Goal: Task Accomplishment & Management: Complete application form

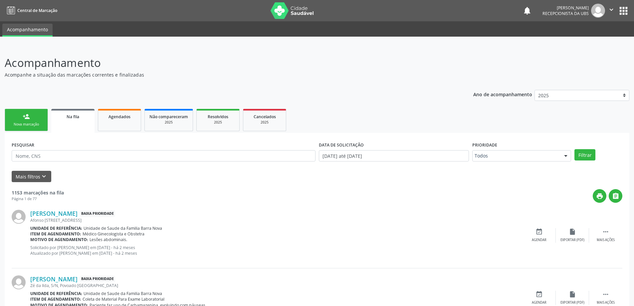
click at [31, 124] on div "Nova marcação" at bounding box center [26, 124] width 33 height 5
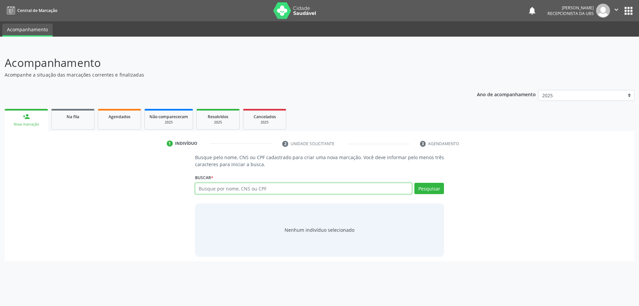
click at [278, 190] on input "text" at bounding box center [303, 188] width 217 height 11
type input "705000226084553"
click at [440, 185] on button "Pesquisar" at bounding box center [429, 188] width 30 height 11
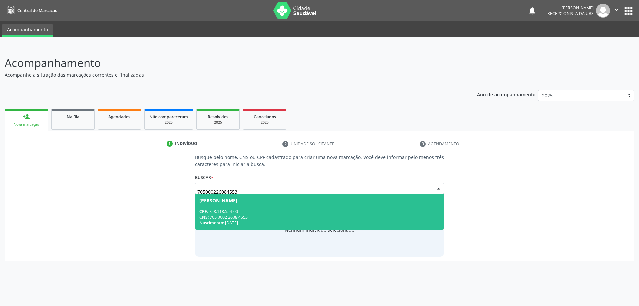
click at [283, 213] on div "CPF: 758.118.554-00" at bounding box center [319, 212] width 240 height 6
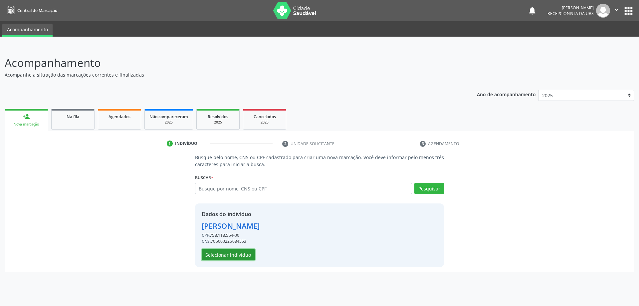
click at [236, 253] on button "Selecionar indivíduo" at bounding box center [228, 254] width 53 height 11
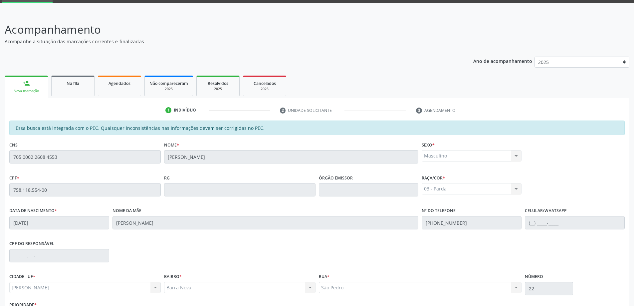
scroll to position [83, 0]
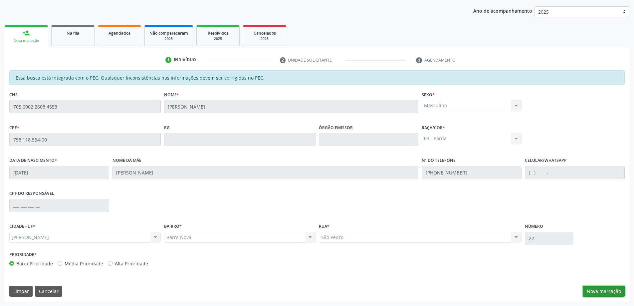
click at [608, 291] on button "Nova marcação" at bounding box center [603, 290] width 42 height 11
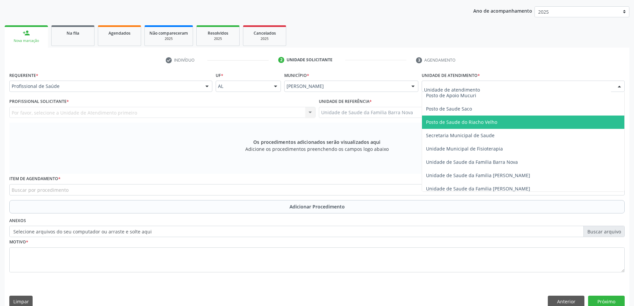
scroll to position [299, 0]
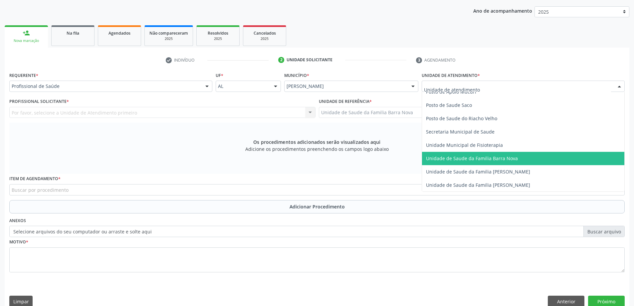
click at [462, 159] on span "Unidade de Saude da Familia Barra Nova" at bounding box center [472, 158] width 92 height 6
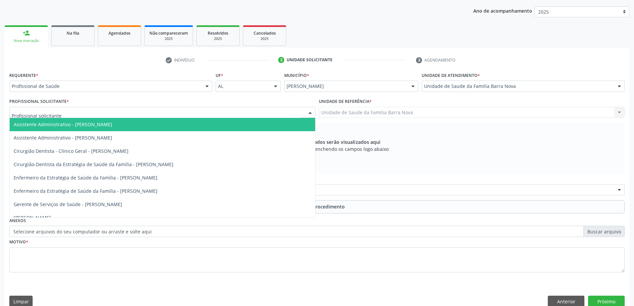
click at [231, 115] on div at bounding box center [162, 112] width 306 height 11
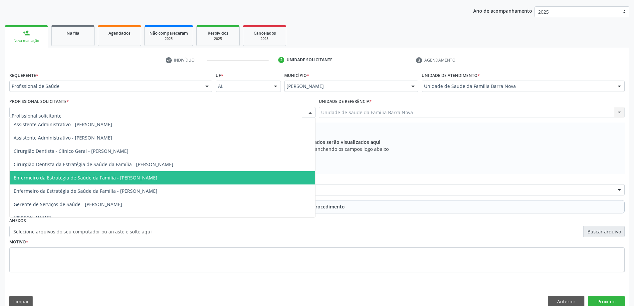
click at [157, 179] on span "Enfermeiro da Estratégia de Saúde da Família - [PERSON_NAME]" at bounding box center [86, 177] width 144 height 6
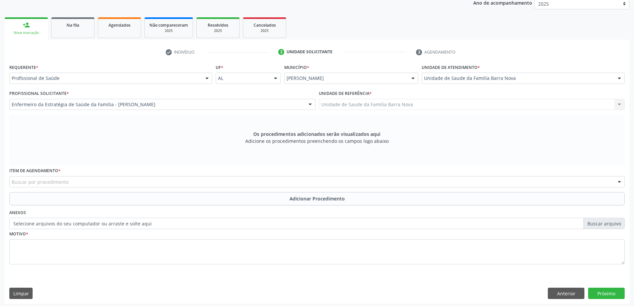
scroll to position [94, 0]
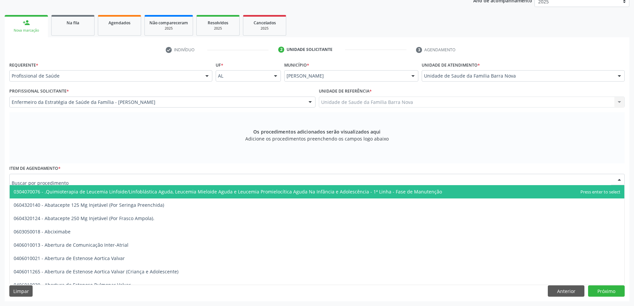
click at [309, 180] on div at bounding box center [316, 179] width 615 height 11
type input "2"
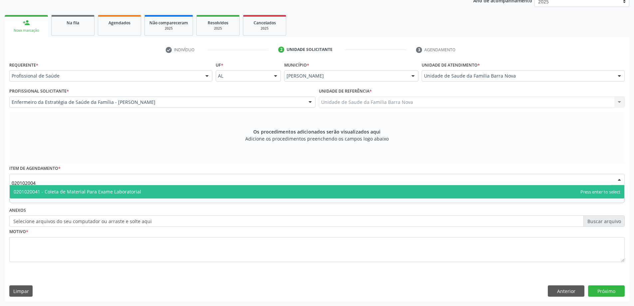
type input "0201020041"
click at [225, 187] on span "0201020041 - Coleta de Material Para Exame Laboratorial" at bounding box center [317, 191] width 614 height 13
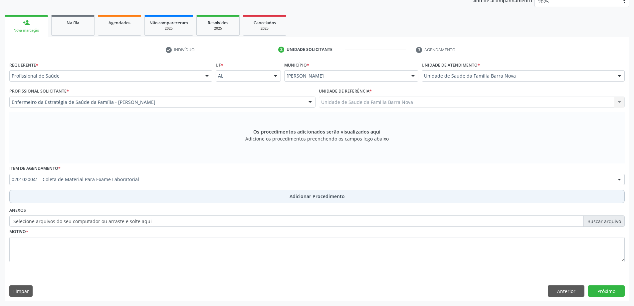
click at [306, 196] on span "Adicionar Procedimento" at bounding box center [316, 196] width 55 height 7
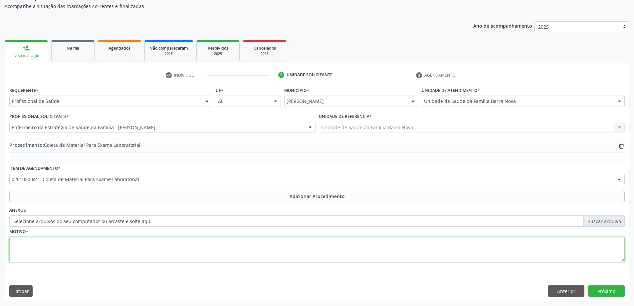
click at [203, 248] on textarea at bounding box center [316, 249] width 615 height 25
type textarea "Avaliação clínica."
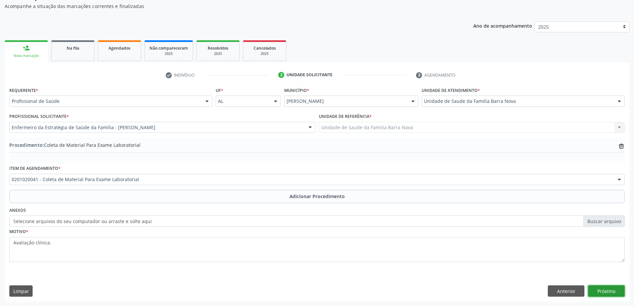
click at [603, 295] on button "Próximo" at bounding box center [606, 290] width 37 height 11
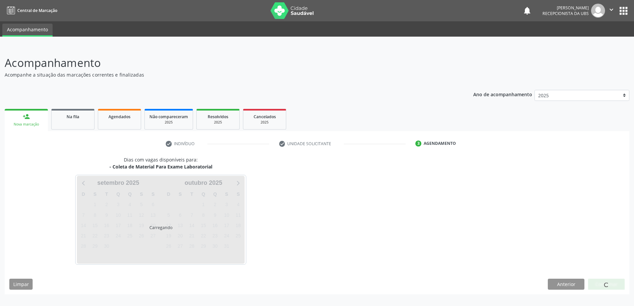
scroll to position [0, 0]
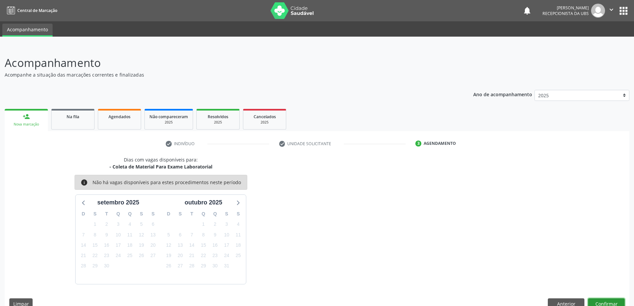
click at [609, 303] on button "Confirmar" at bounding box center [606, 303] width 37 height 11
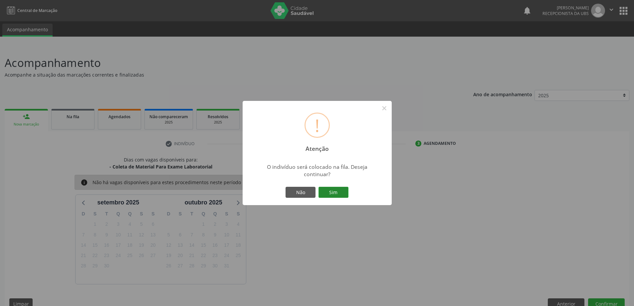
click at [332, 193] on button "Sim" at bounding box center [333, 192] width 30 height 11
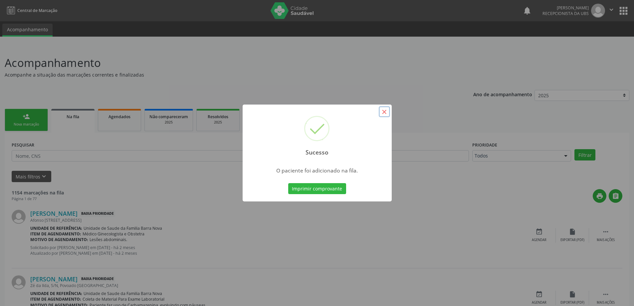
click at [385, 110] on button "×" at bounding box center [384, 111] width 11 height 11
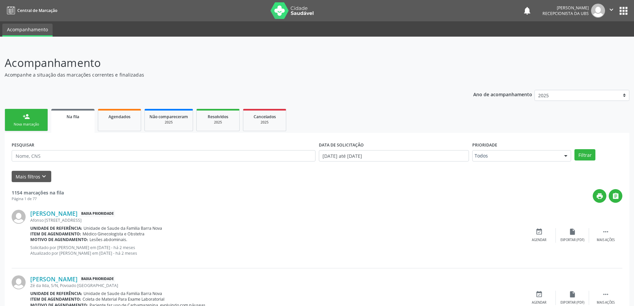
click at [24, 127] on link "person_add Nova marcação" at bounding box center [26, 120] width 43 height 22
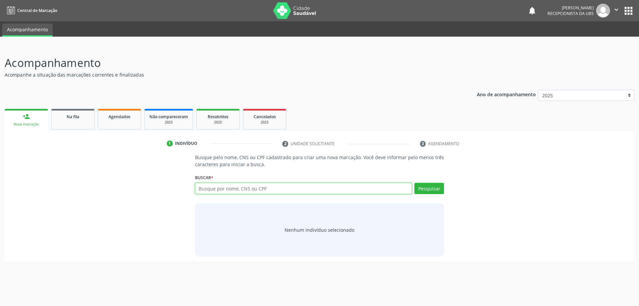
click at [216, 191] on input "text" at bounding box center [303, 188] width 217 height 11
type input "700000413428308"
click at [438, 192] on button "Pesquisar" at bounding box center [429, 188] width 30 height 11
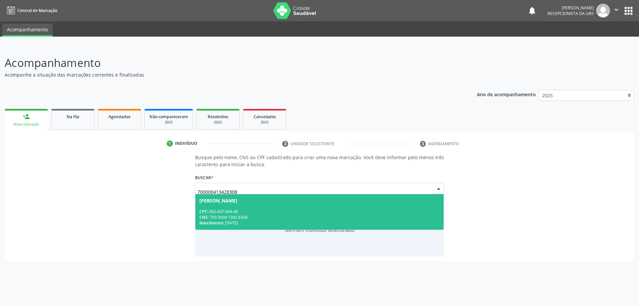
click at [307, 203] on span "[PERSON_NAME] CPF: 062.437.604-48 CNS: 700 0004 1342 8308 Nascimento: [DATE]" at bounding box center [319, 212] width 248 height 36
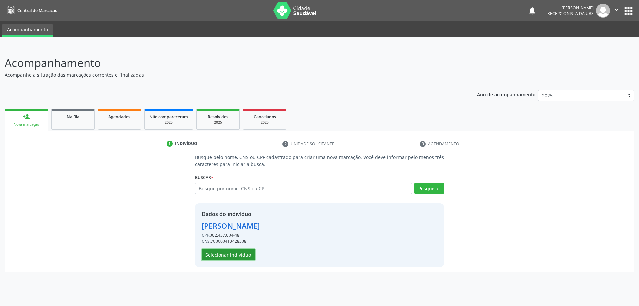
click at [229, 254] on button "Selecionar indivíduo" at bounding box center [228, 254] width 53 height 11
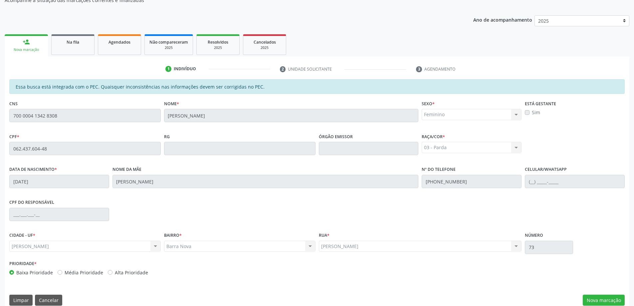
scroll to position [83, 0]
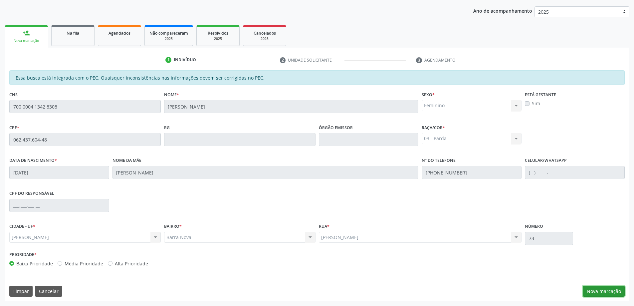
click at [611, 293] on button "Nova marcação" at bounding box center [603, 290] width 42 height 11
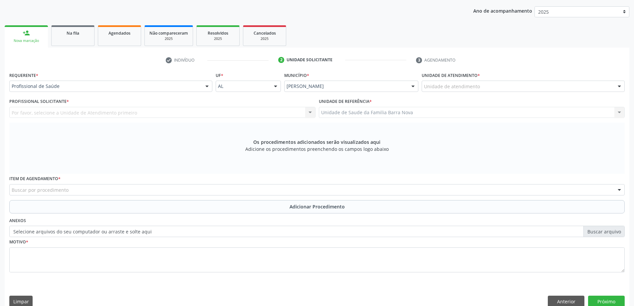
click at [424, 146] on div "Os procedimentos adicionados serão visualizados aqui Adicione os procedimentos …" at bounding box center [316, 147] width 615 height 51
click at [571, 300] on button "Anterior" at bounding box center [565, 300] width 37 height 11
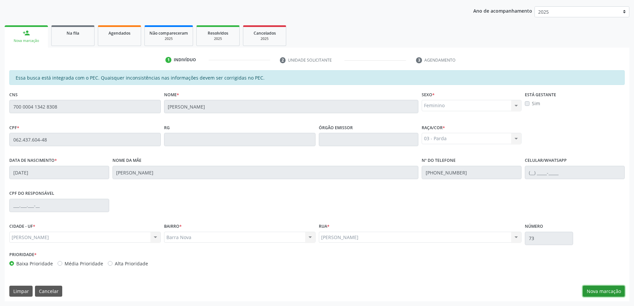
click at [604, 291] on button "Nova marcação" at bounding box center [603, 290] width 42 height 11
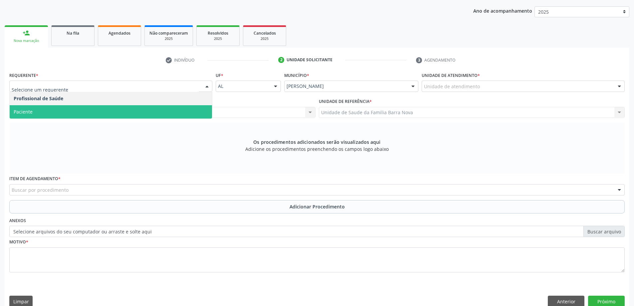
click at [103, 114] on span "Paciente" at bounding box center [111, 111] width 202 height 13
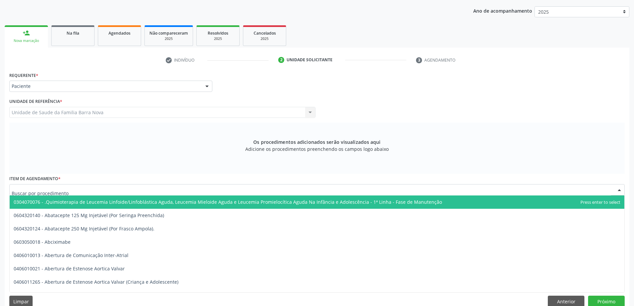
click at [101, 185] on div at bounding box center [316, 189] width 615 height 11
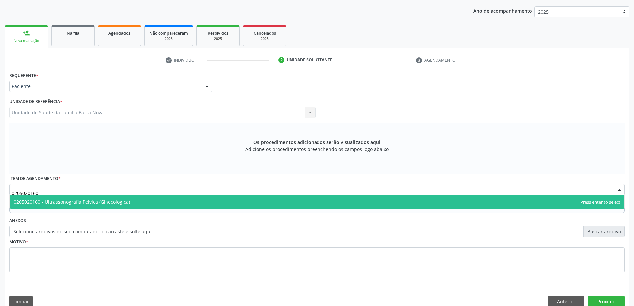
click at [144, 202] on span "0205020160 - Ultrassonografia Pelvica (Ginecologica)" at bounding box center [317, 201] width 614 height 13
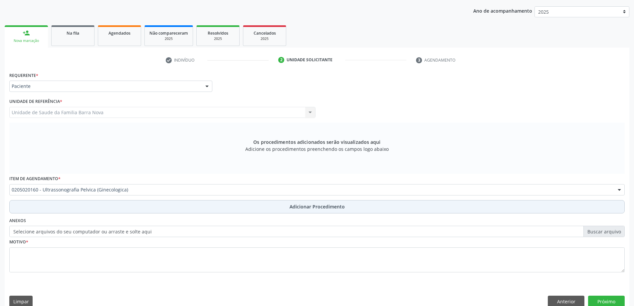
click at [293, 206] on span "Adicionar Procedimento" at bounding box center [316, 206] width 55 height 7
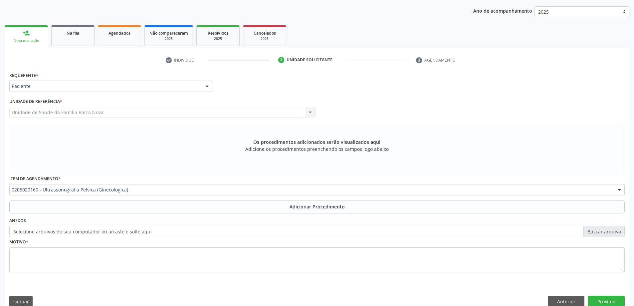
scroll to position [69, 0]
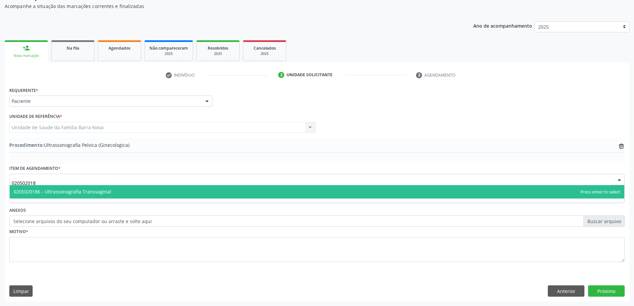
type input "0205020186"
click at [184, 192] on span "0205020186 - Ultrassonografia Transvaginal" at bounding box center [317, 191] width 614 height 13
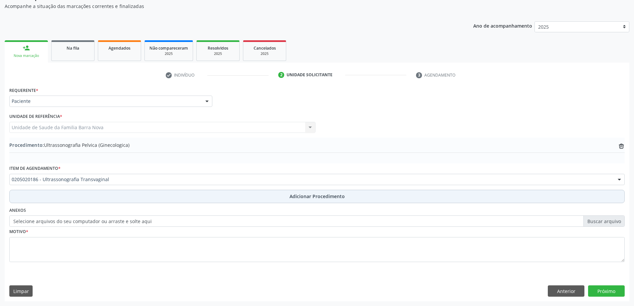
click at [254, 199] on button "Adicionar Procedimento" at bounding box center [316, 196] width 615 height 13
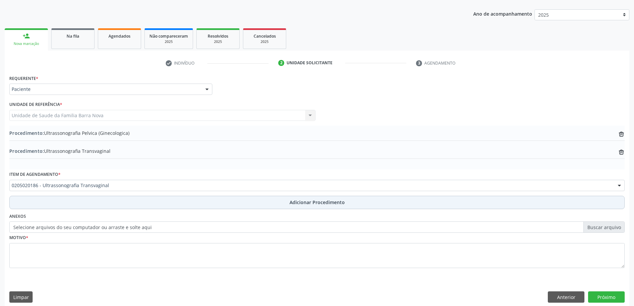
scroll to position [86, 0]
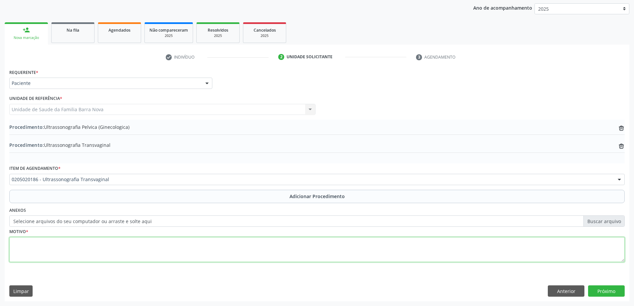
click at [94, 243] on textarea at bounding box center [316, 249] width 615 height 25
type textarea "Rotina ginecologica."
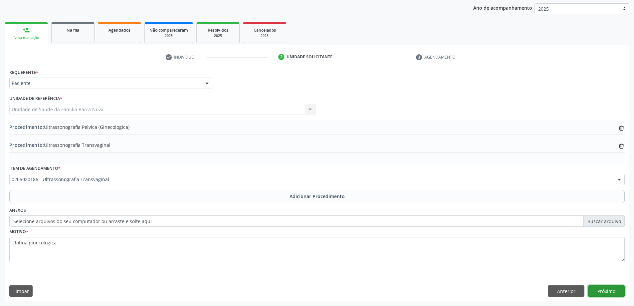
click at [603, 289] on button "Próximo" at bounding box center [606, 290] width 37 height 11
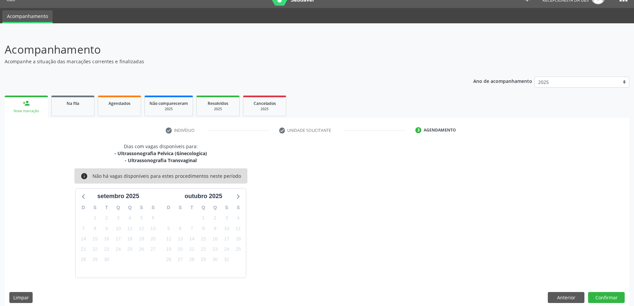
scroll to position [20, 0]
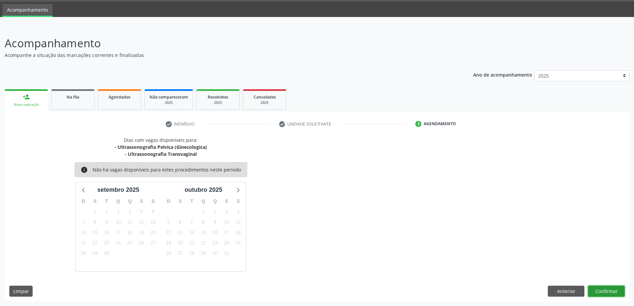
click at [604, 289] on button "Confirmar" at bounding box center [606, 290] width 37 height 11
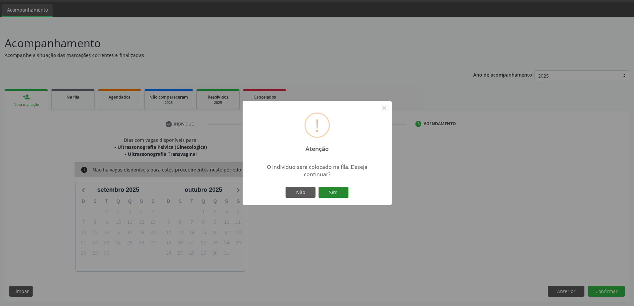
click at [326, 188] on button "Sim" at bounding box center [333, 192] width 30 height 11
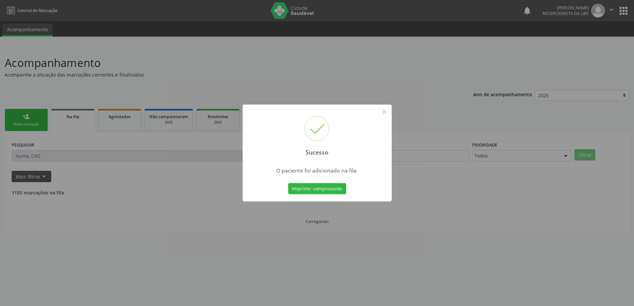
scroll to position [0, 0]
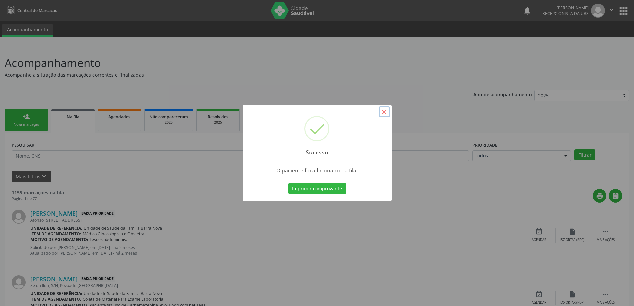
click at [386, 110] on button "×" at bounding box center [384, 111] width 11 height 11
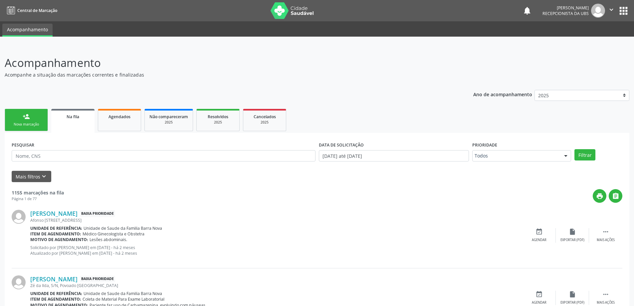
click at [27, 119] on div "person_add" at bounding box center [26, 116] width 7 height 7
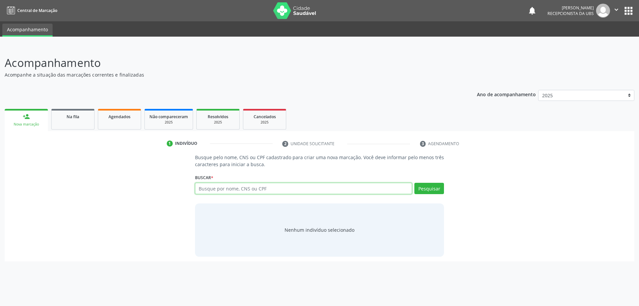
click at [229, 191] on input "text" at bounding box center [303, 188] width 217 height 11
type input "700000113428308"
click at [426, 186] on button "Pesquisar" at bounding box center [429, 188] width 30 height 11
type input "700000113428308"
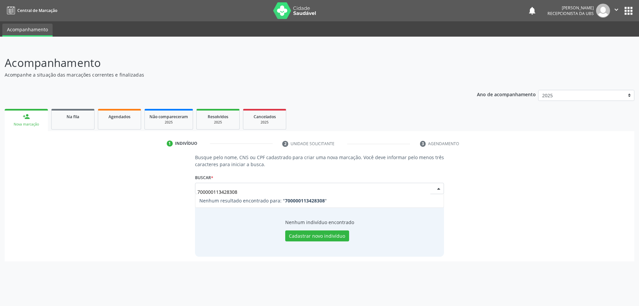
click at [214, 193] on input "700000113428308" at bounding box center [313, 191] width 233 height 13
click at [426, 187] on button "Pesquisar" at bounding box center [429, 188] width 30 height 11
click at [257, 188] on input "7000004113428308" at bounding box center [313, 191] width 233 height 13
type input "7"
type input "70000413428308"
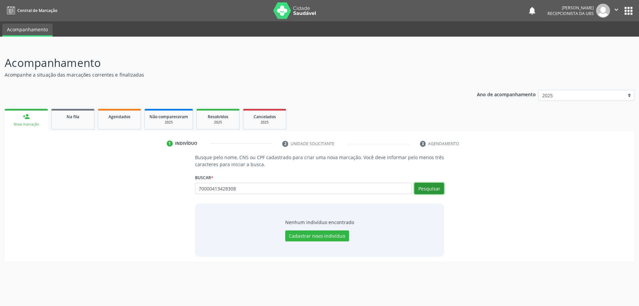
click at [442, 188] on button "Pesquisar" at bounding box center [429, 188] width 30 height 11
click at [207, 192] on input "70000413428308" at bounding box center [313, 191] width 233 height 13
click at [429, 187] on button "Pesquisar" at bounding box center [429, 188] width 30 height 11
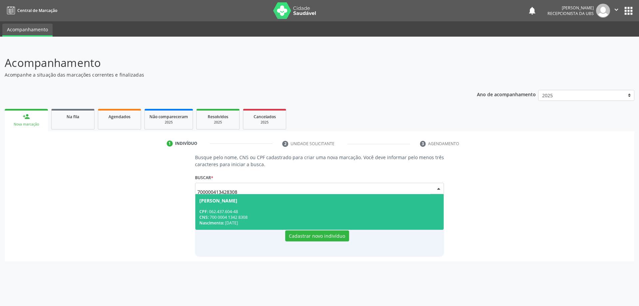
click at [261, 204] on span "[PERSON_NAME] CPF: 062.437.604-48 CNS: 700 0004 1342 8308 Nascimento: [DATE]" at bounding box center [319, 212] width 248 height 36
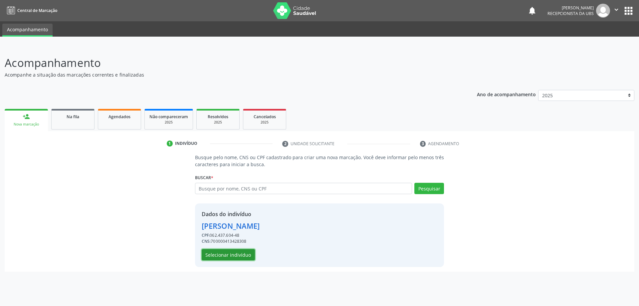
click at [244, 252] on button "Selecionar indivíduo" at bounding box center [228, 254] width 53 height 11
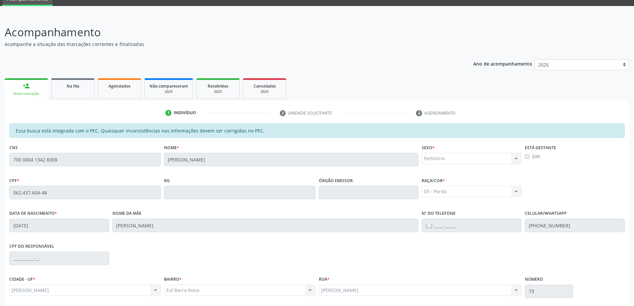
scroll to position [83, 0]
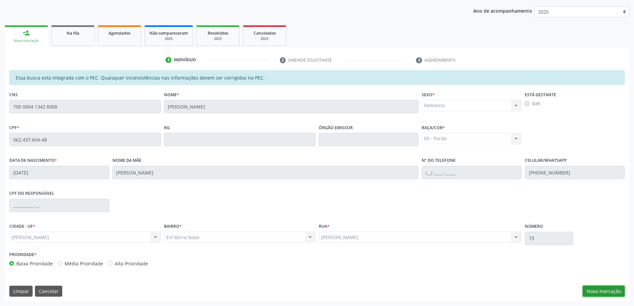
click at [593, 289] on button "Nova marcação" at bounding box center [603, 290] width 42 height 11
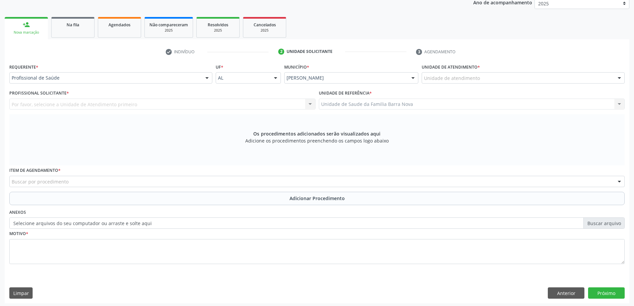
scroll to position [94, 0]
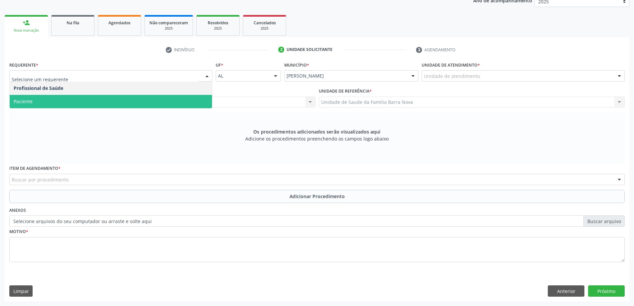
click at [165, 107] on span "Paciente" at bounding box center [111, 101] width 202 height 13
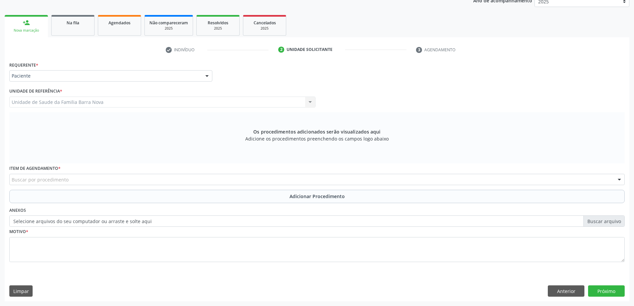
click at [135, 179] on div "Buscar por procedimento" at bounding box center [316, 179] width 615 height 11
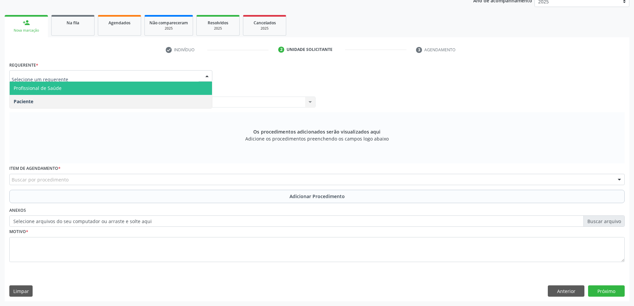
click at [163, 91] on span "Profissional de Saúde" at bounding box center [111, 87] width 202 height 13
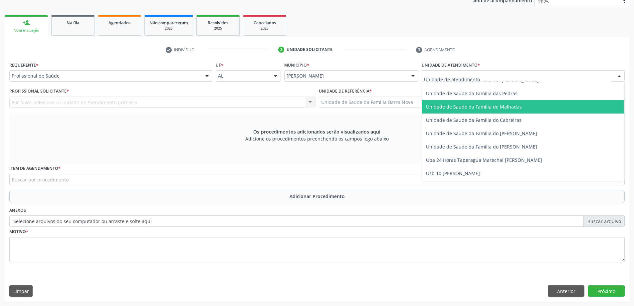
scroll to position [526, 0]
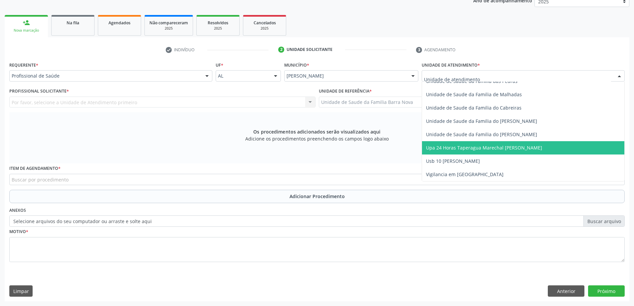
click at [499, 147] on span "Upa 24 Horas Taperagua Marechal [PERSON_NAME]" at bounding box center [484, 147] width 116 height 6
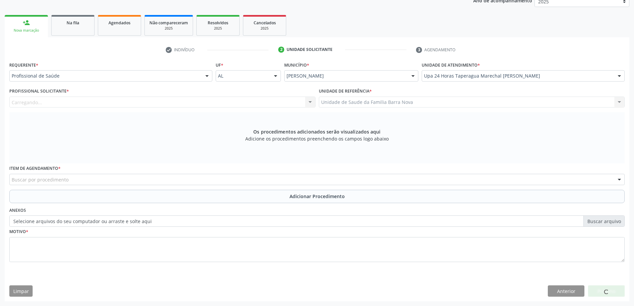
click at [138, 103] on div "Carregando... Nenhum resultado encontrado para: " " Não há nenhuma opção para s…" at bounding box center [162, 101] width 306 height 11
click at [149, 106] on div at bounding box center [162, 101] width 306 height 11
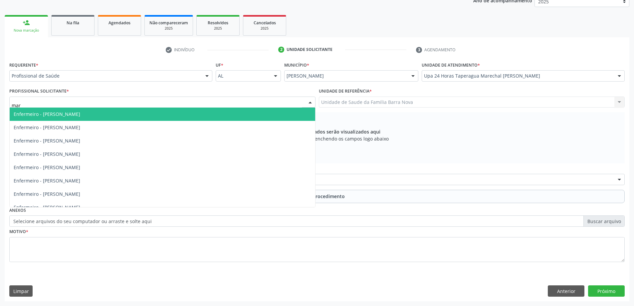
type input "marc"
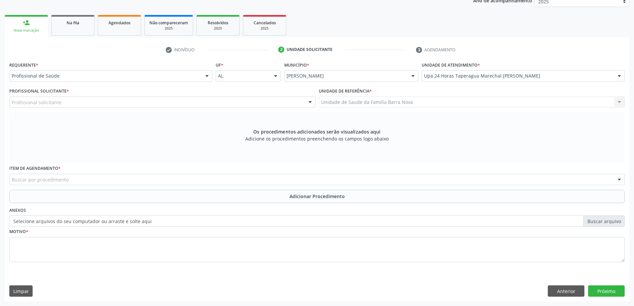
click at [429, 119] on div "Os procedimentos adicionados serão visualizados aqui Adicione os procedimentos …" at bounding box center [316, 137] width 615 height 51
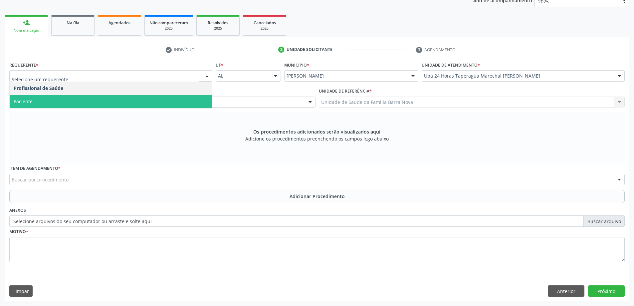
click at [157, 101] on span "Paciente" at bounding box center [111, 101] width 202 height 13
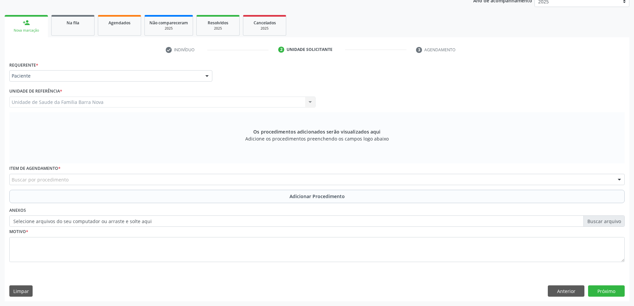
click at [157, 176] on div "Buscar por procedimento" at bounding box center [316, 179] width 615 height 11
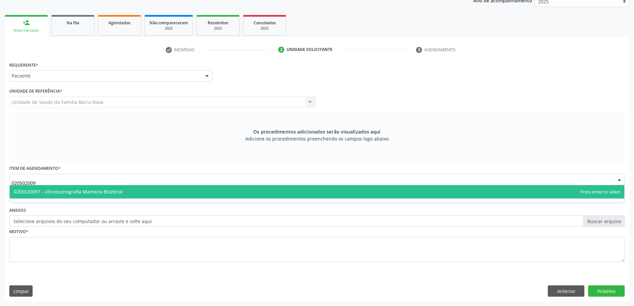
type input "0205020097"
click at [154, 192] on span "0205020097 - Ultrassonografia Mamaria Bilateral" at bounding box center [317, 191] width 614 height 13
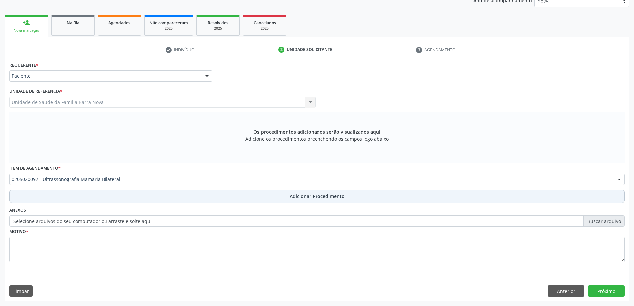
click at [293, 193] on span "Adicionar Procedimento" at bounding box center [316, 196] width 55 height 7
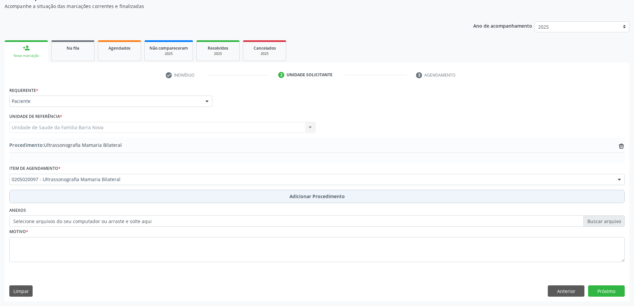
scroll to position [69, 0]
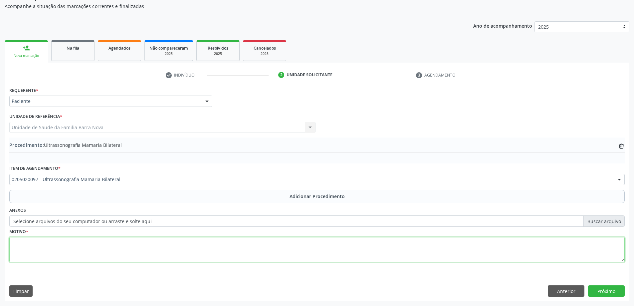
click at [165, 247] on textarea at bounding box center [316, 249] width 615 height 25
drag, startPoint x: 28, startPoint y: 244, endPoint x: 32, endPoint y: 244, distance: 3.7
click at [29, 244] on textarea "Rotina inecologica" at bounding box center [316, 249] width 615 height 25
drag, startPoint x: 27, startPoint y: 244, endPoint x: 44, endPoint y: 243, distance: 17.0
click at [27, 243] on textarea "Rotina inecologica" at bounding box center [316, 249] width 615 height 25
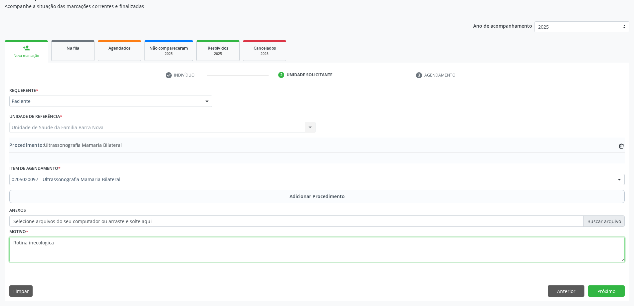
click at [28, 242] on textarea "Rotina inecologica" at bounding box center [316, 249] width 615 height 25
type textarea "Rotina ginecologica"
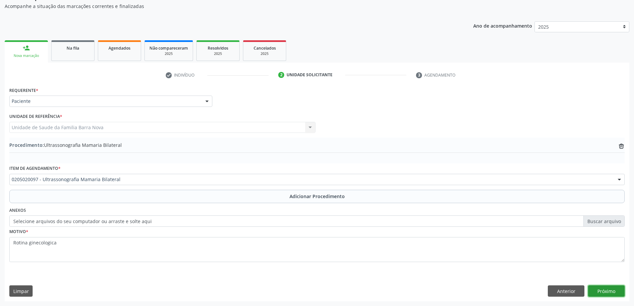
click at [605, 291] on button "Próximo" at bounding box center [606, 290] width 37 height 11
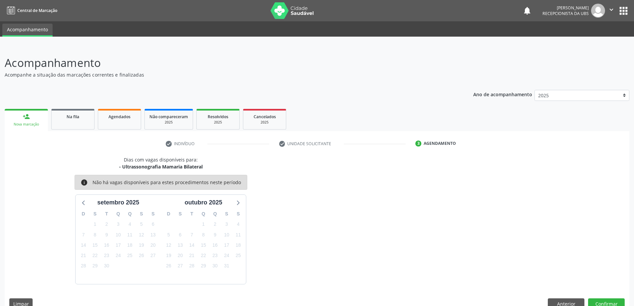
scroll to position [13, 0]
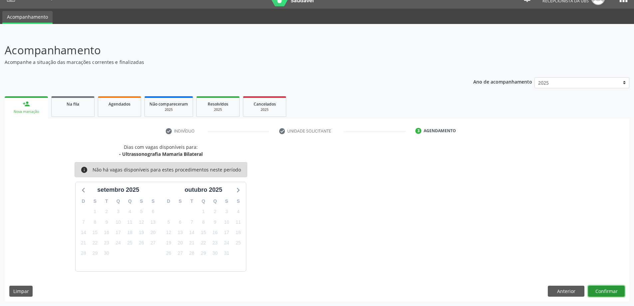
click at [609, 292] on button "Confirmar" at bounding box center [606, 290] width 37 height 11
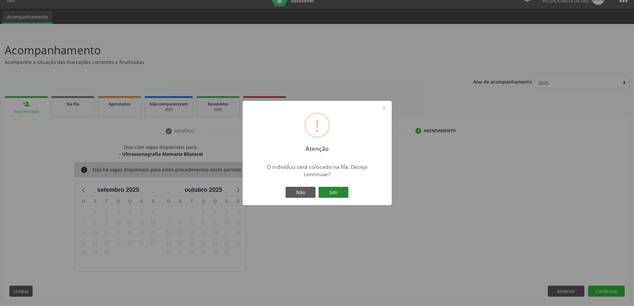
click at [341, 194] on button "Sim" at bounding box center [333, 192] width 30 height 11
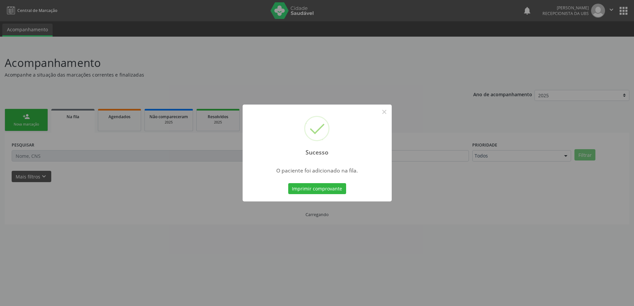
scroll to position [0, 0]
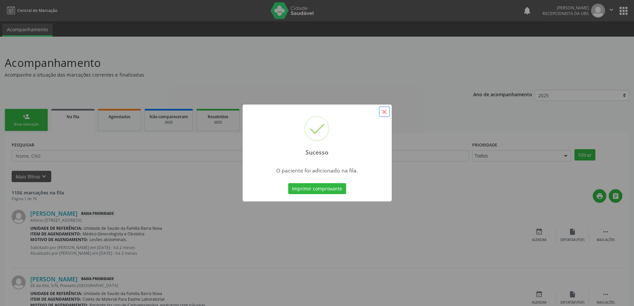
click at [383, 111] on button "×" at bounding box center [384, 111] width 11 height 11
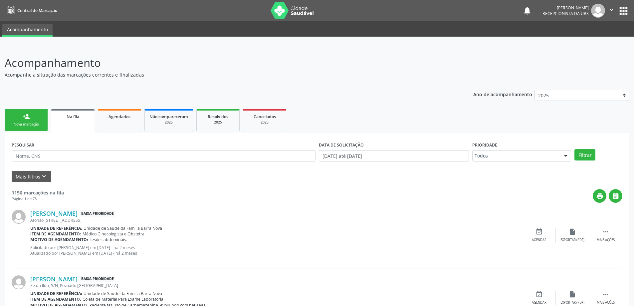
click at [38, 122] on div "Nova marcação" at bounding box center [26, 124] width 33 height 5
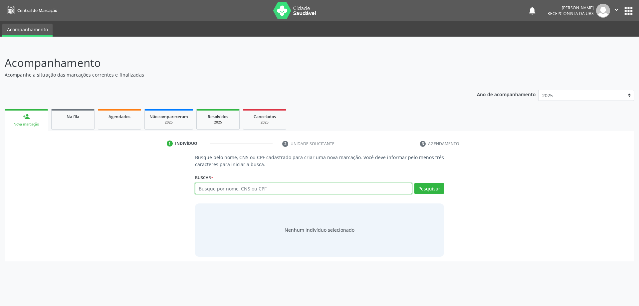
click at [281, 184] on input "text" at bounding box center [303, 188] width 217 height 11
type input "09886372435"
click at [436, 188] on button "Pesquisar" at bounding box center [429, 188] width 30 height 11
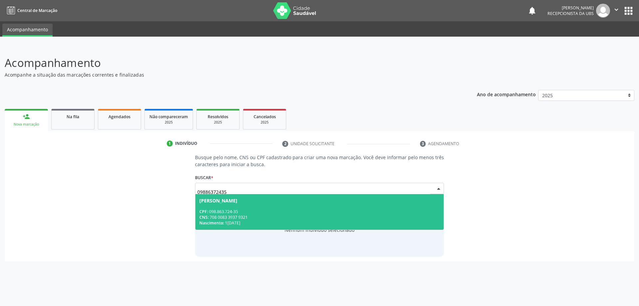
click at [288, 207] on span "[PERSON_NAME] CPF: 098.863.724-35 CNS: 708 0083 3937 9321 Nascimento: [DATE]" at bounding box center [319, 212] width 248 height 36
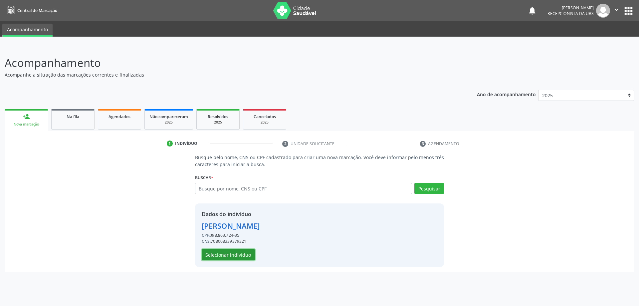
click at [238, 253] on button "Selecionar indivíduo" at bounding box center [228, 254] width 53 height 11
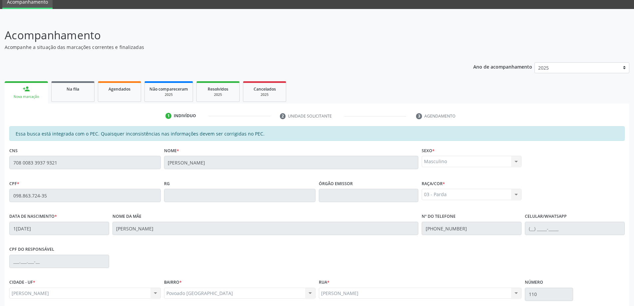
scroll to position [83, 0]
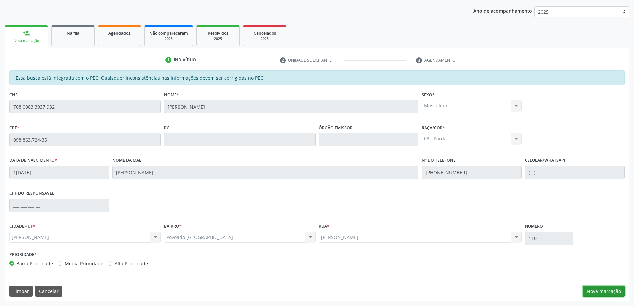
click at [598, 293] on button "Nova marcação" at bounding box center [603, 290] width 42 height 11
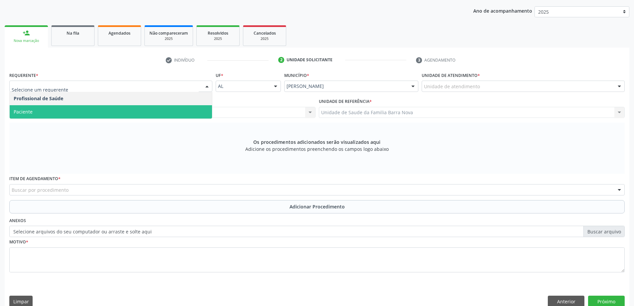
click at [90, 114] on span "Paciente" at bounding box center [111, 111] width 202 height 13
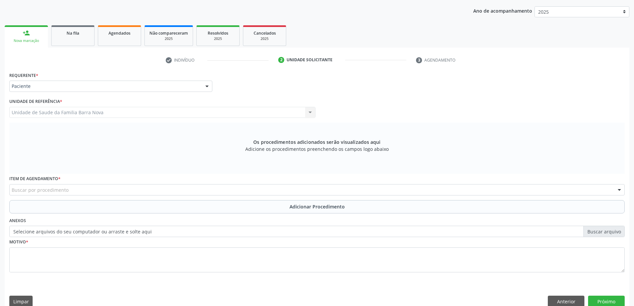
click at [174, 187] on div "Buscar por procedimento" at bounding box center [316, 189] width 615 height 11
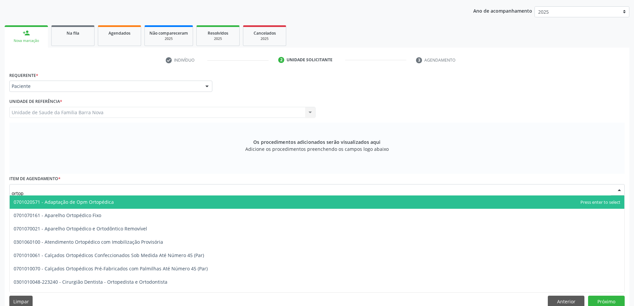
type input "ortope"
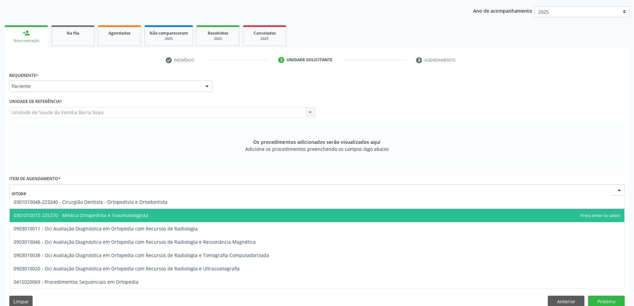
click at [158, 217] on span "0301010072-225270 - Médico Ortopedista e Traumatologista" at bounding box center [317, 215] width 614 height 13
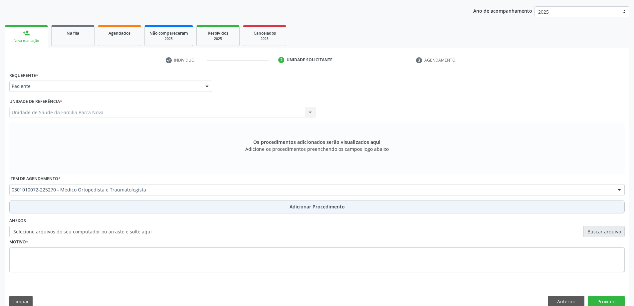
click at [331, 208] on span "Adicionar Procedimento" at bounding box center [316, 206] width 55 height 7
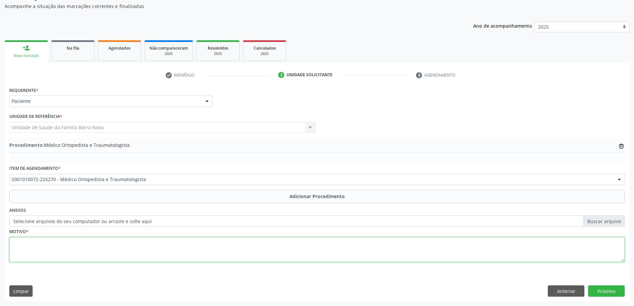
click at [51, 245] on textarea at bounding box center [316, 249] width 615 height 25
type textarea "Instabilidade crônica do joelho."
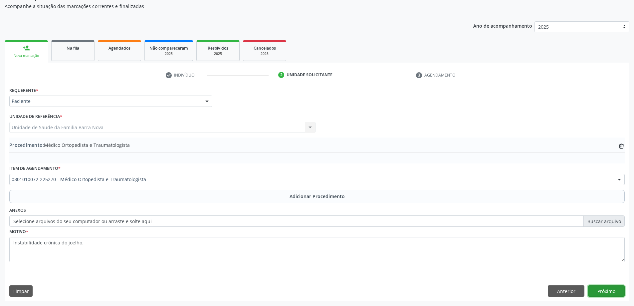
click at [617, 290] on button "Próximo" at bounding box center [606, 290] width 37 height 11
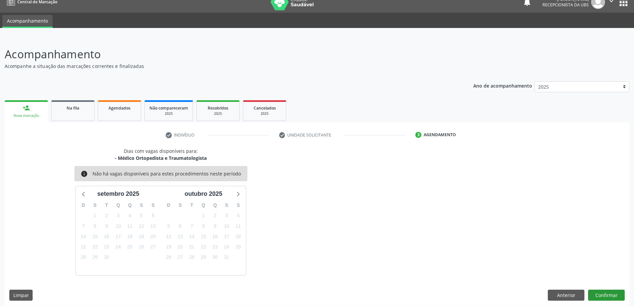
scroll to position [13, 0]
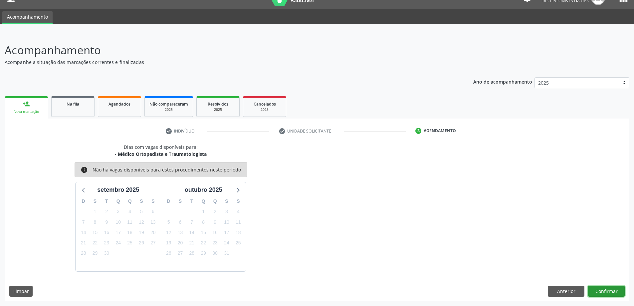
click at [600, 288] on button "Confirmar" at bounding box center [606, 290] width 37 height 11
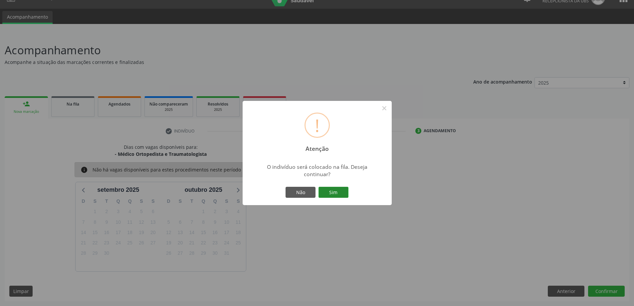
click at [337, 192] on button "Sim" at bounding box center [333, 192] width 30 height 11
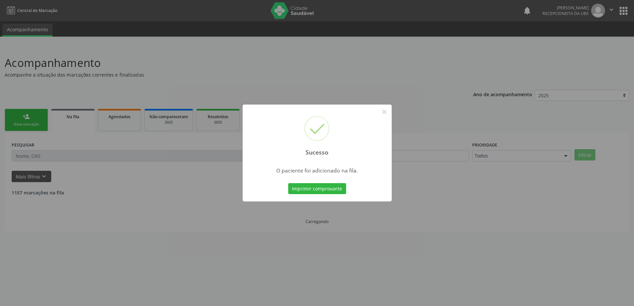
scroll to position [0, 0]
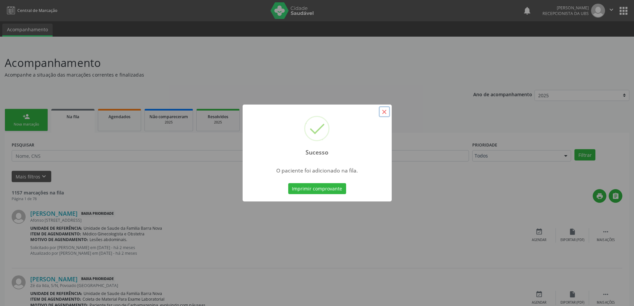
click at [385, 112] on button "×" at bounding box center [384, 111] width 11 height 11
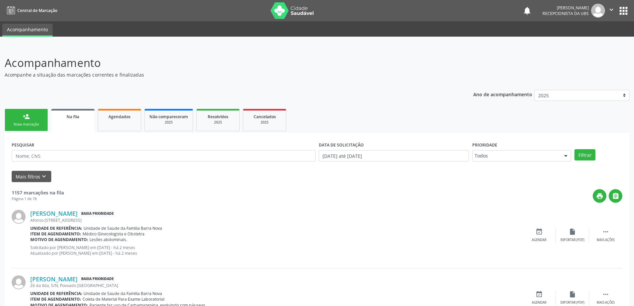
click at [22, 117] on link "person_add Nova marcação" at bounding box center [26, 120] width 43 height 22
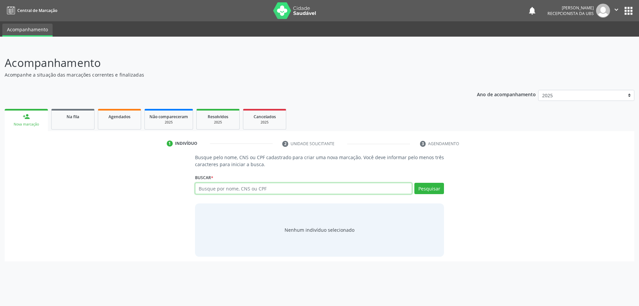
click at [234, 193] on input "text" at bounding box center [303, 188] width 217 height 11
type input "08880152408"
click at [436, 189] on button "Pesquisar" at bounding box center [429, 188] width 30 height 11
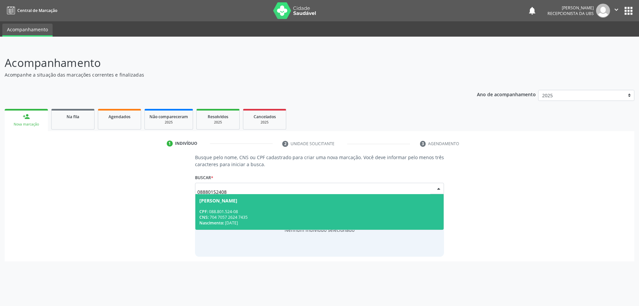
click at [253, 214] on div "CNS: 704 7057 2624 7435" at bounding box center [319, 217] width 240 height 6
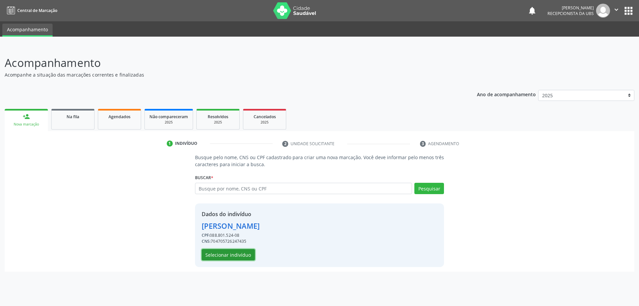
click at [231, 256] on button "Selecionar indivíduo" at bounding box center [228, 254] width 53 height 11
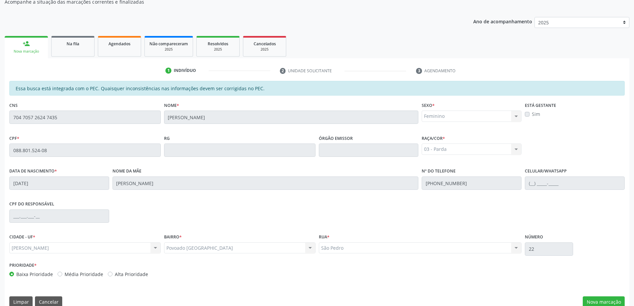
scroll to position [83, 0]
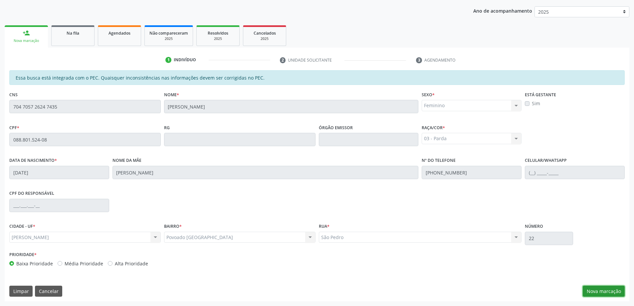
click at [596, 286] on button "Nova marcação" at bounding box center [603, 290] width 42 height 11
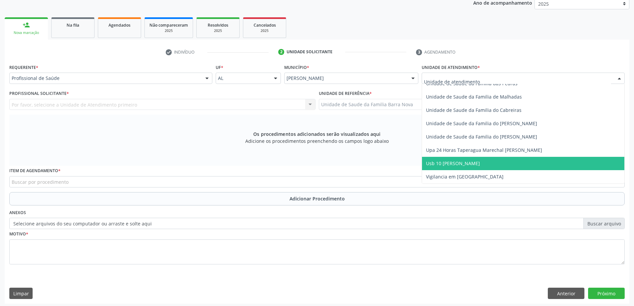
scroll to position [94, 0]
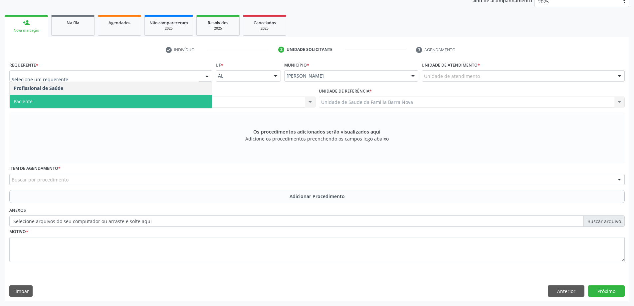
click at [90, 100] on span "Paciente" at bounding box center [111, 101] width 202 height 13
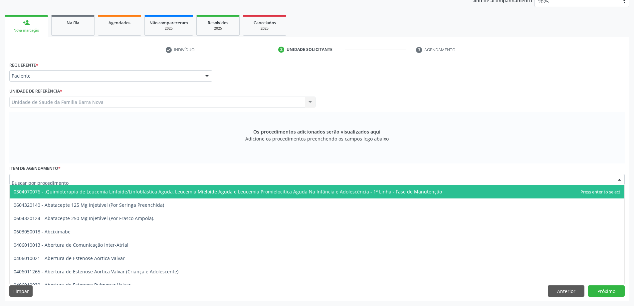
click at [183, 180] on div at bounding box center [316, 179] width 615 height 11
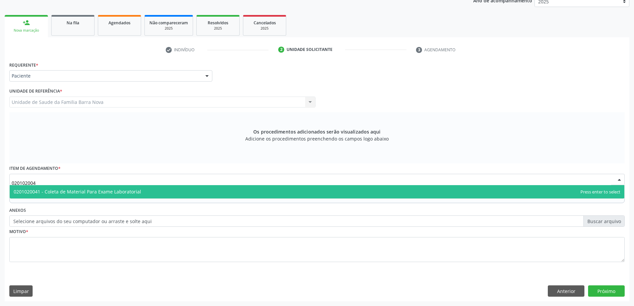
type input "0201020041"
click at [240, 194] on span "0201020041 - Coleta de Material Para Exame Laboratorial" at bounding box center [317, 191] width 614 height 13
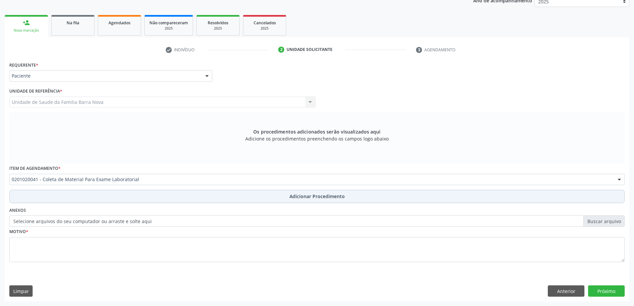
click at [325, 197] on span "Adicionar Procedimento" at bounding box center [316, 196] width 55 height 7
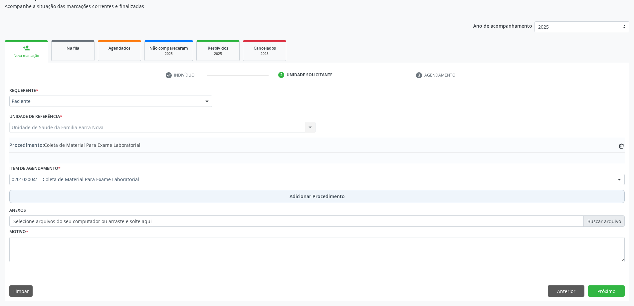
scroll to position [69, 0]
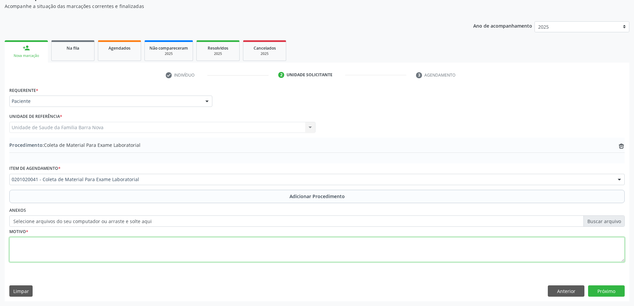
click at [171, 246] on textarea at bounding box center [316, 249] width 615 height 25
type textarea "Obesidade, ansiedade, sindrome do pânico."
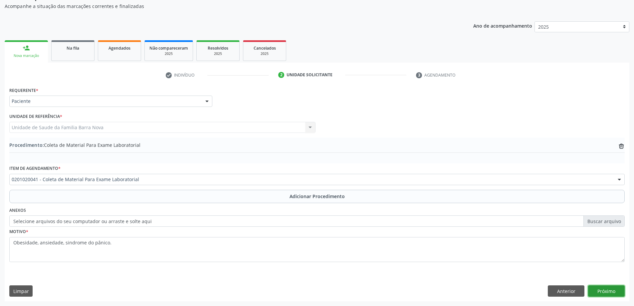
click at [602, 286] on button "Próximo" at bounding box center [606, 290] width 37 height 11
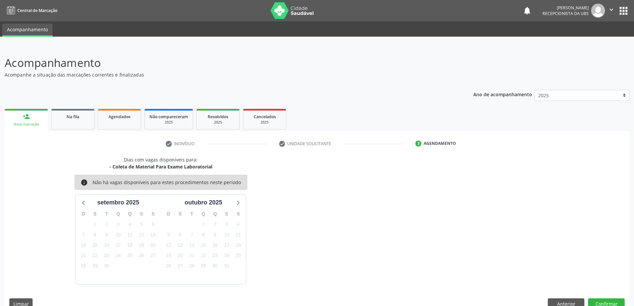
scroll to position [13, 0]
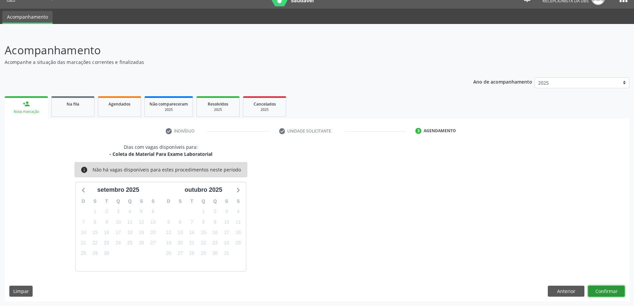
click at [601, 289] on button "Confirmar" at bounding box center [606, 290] width 37 height 11
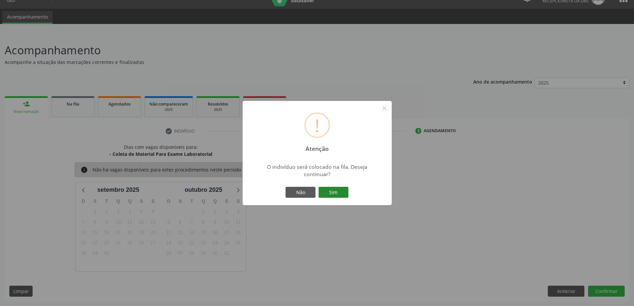
click at [332, 191] on button "Sim" at bounding box center [333, 192] width 30 height 11
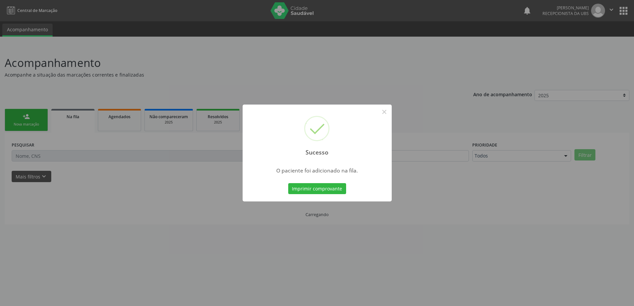
scroll to position [0, 0]
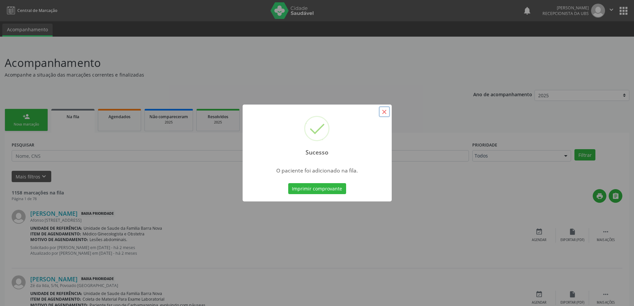
click at [387, 112] on button "×" at bounding box center [384, 111] width 11 height 11
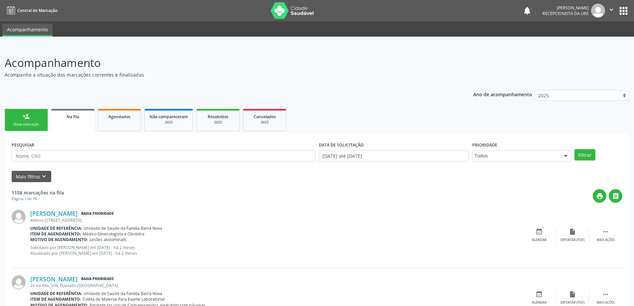
click at [35, 124] on div "Nova marcação" at bounding box center [26, 124] width 33 height 5
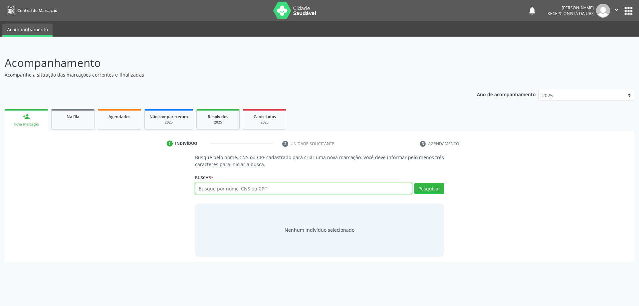
click at [243, 190] on input "text" at bounding box center [303, 188] width 217 height 11
type input "08880152408"
click at [432, 191] on button "Pesquisar" at bounding box center [429, 188] width 30 height 11
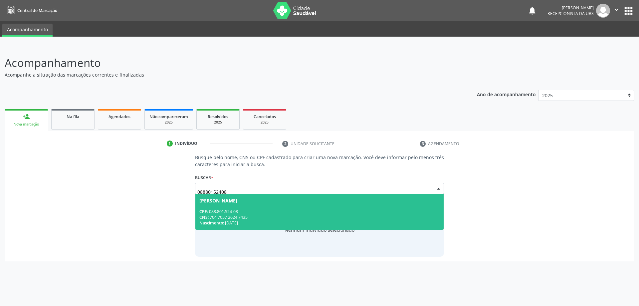
click at [319, 209] on div "CPF: 088.801.524-08" at bounding box center [319, 212] width 240 height 6
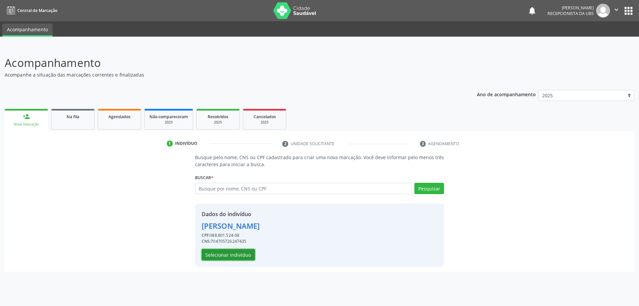
click at [230, 252] on button "Selecionar indivíduo" at bounding box center [228, 254] width 53 height 11
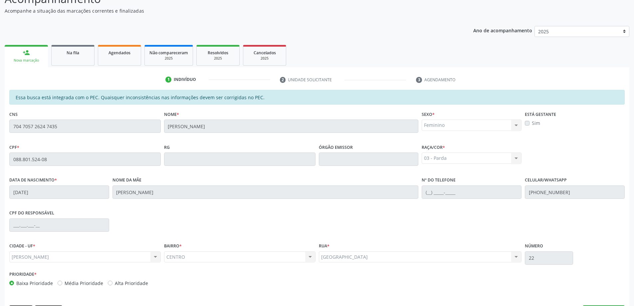
scroll to position [83, 0]
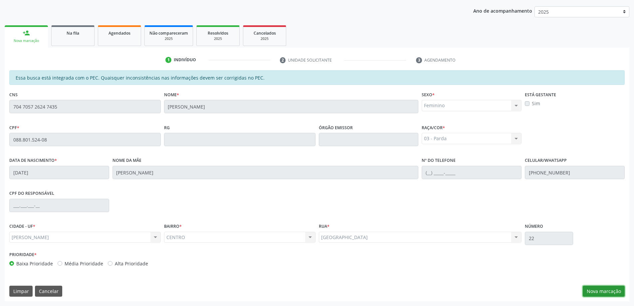
click at [598, 290] on button "Nova marcação" at bounding box center [603, 290] width 42 height 11
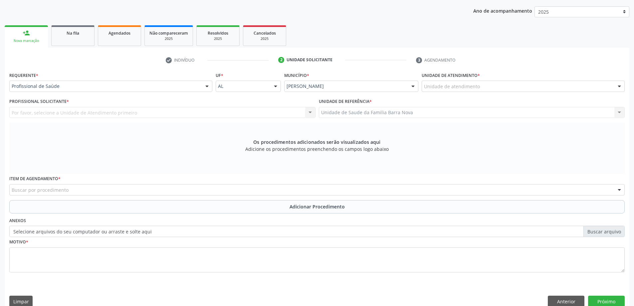
click at [331, 189] on div "Buscar por procedimento" at bounding box center [316, 189] width 615 height 11
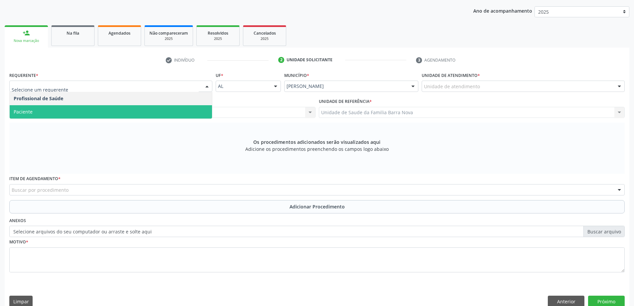
click at [129, 111] on span "Paciente" at bounding box center [111, 111] width 202 height 13
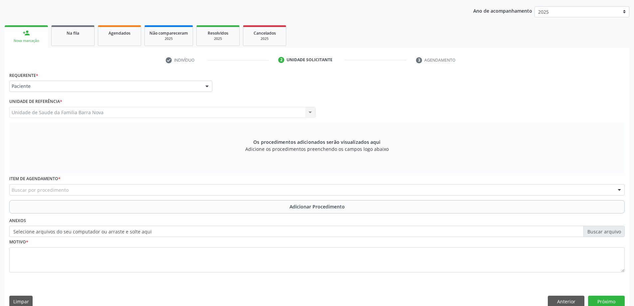
click at [149, 190] on div "Buscar por procedimento" at bounding box center [316, 189] width 615 height 11
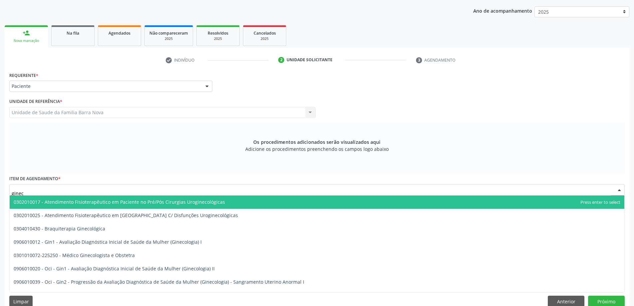
type input "gineco"
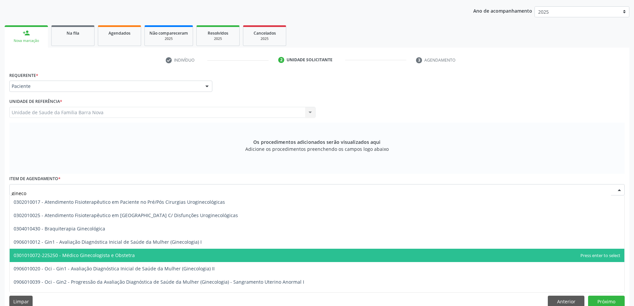
click at [148, 255] on span "0301010072-225250 - Médico Ginecologista e Obstetra" at bounding box center [317, 254] width 614 height 13
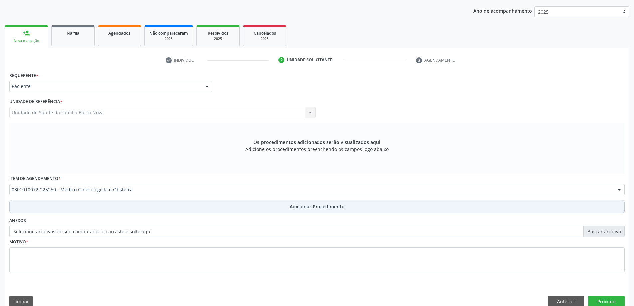
click at [322, 207] on span "Adicionar Procedimento" at bounding box center [316, 206] width 55 height 7
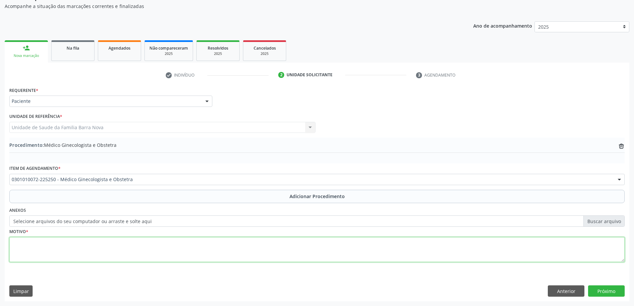
click at [160, 258] on textarea at bounding box center [316, 249] width 615 height 25
type textarea "a"
type textarea "paciente refere sangramento intenso e tendo falhas na menstruação."
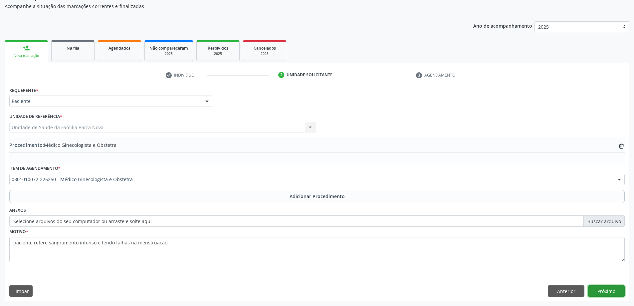
click at [612, 291] on button "Próximo" at bounding box center [606, 290] width 37 height 11
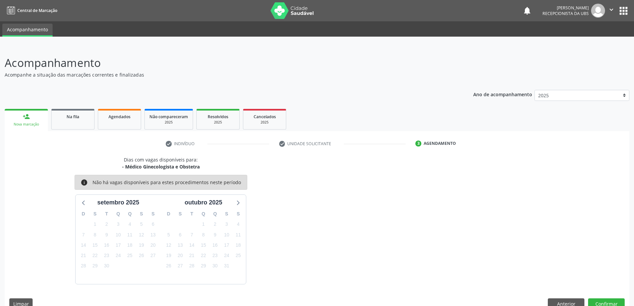
scroll to position [13, 0]
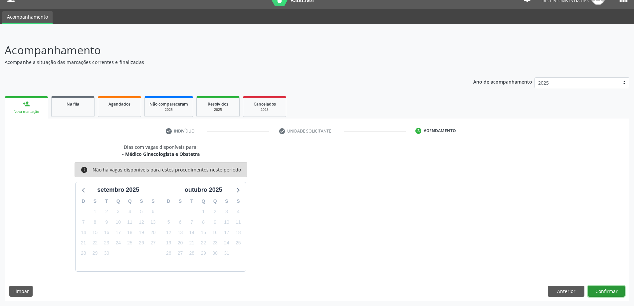
click at [599, 289] on button "Confirmar" at bounding box center [606, 290] width 37 height 11
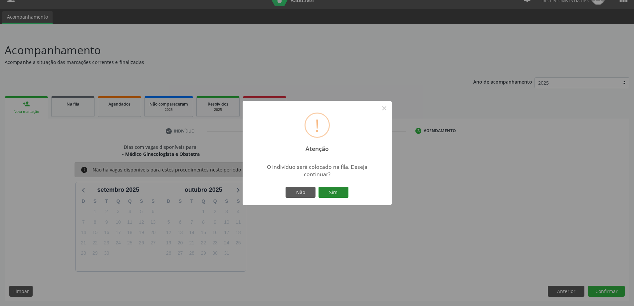
click at [337, 195] on button "Sim" at bounding box center [333, 192] width 30 height 11
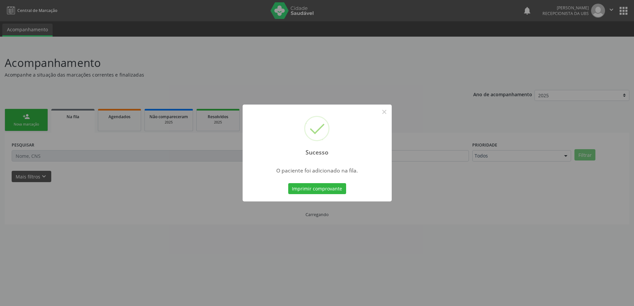
scroll to position [0, 0]
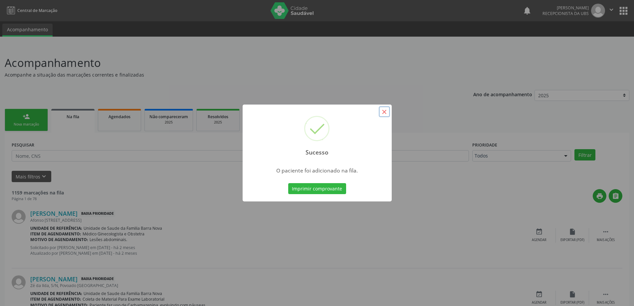
click at [386, 112] on button "×" at bounding box center [384, 111] width 11 height 11
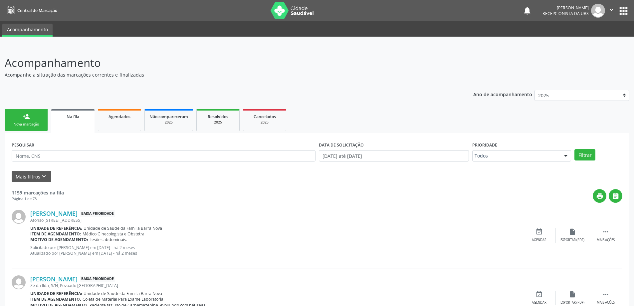
click at [28, 121] on link "person_add Nova marcação" at bounding box center [26, 120] width 43 height 22
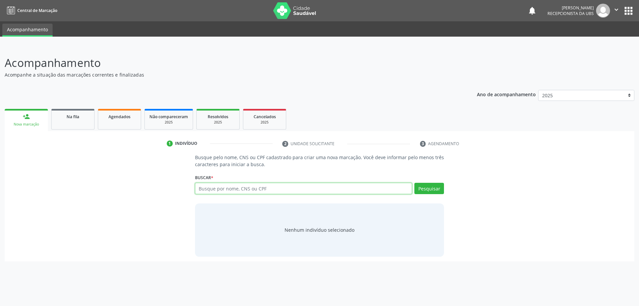
click at [239, 188] on input "text" at bounding box center [303, 188] width 217 height 11
type input "706000377830341"
click at [432, 189] on button "Pesquisar" at bounding box center [429, 188] width 30 height 11
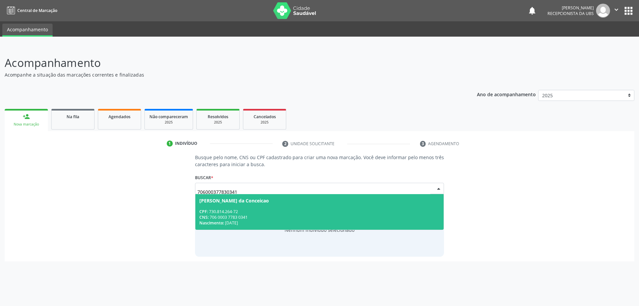
click at [299, 213] on div "CPF: 730.814.264-72" at bounding box center [319, 212] width 240 height 6
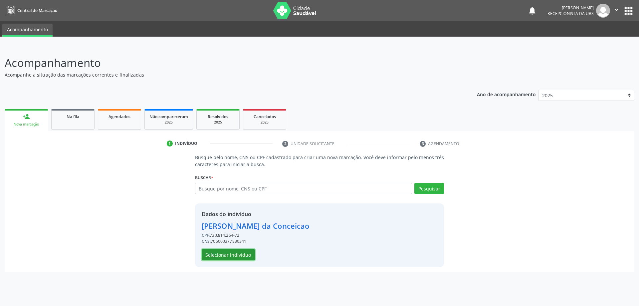
click at [231, 252] on button "Selecionar indivíduo" at bounding box center [228, 254] width 53 height 11
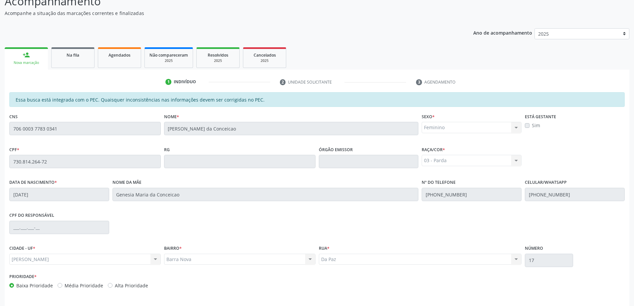
scroll to position [83, 0]
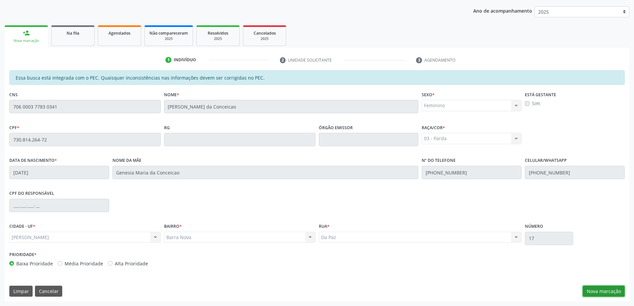
click at [619, 290] on button "Nova marcação" at bounding box center [603, 290] width 42 height 11
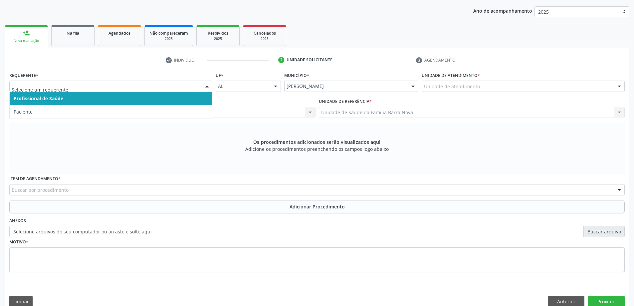
click at [131, 82] on div at bounding box center [110, 85] width 203 height 11
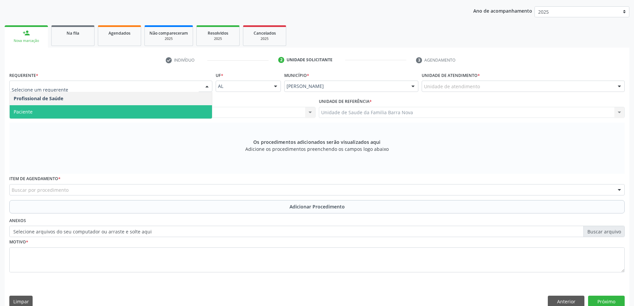
click at [98, 109] on span "Paciente" at bounding box center [111, 111] width 202 height 13
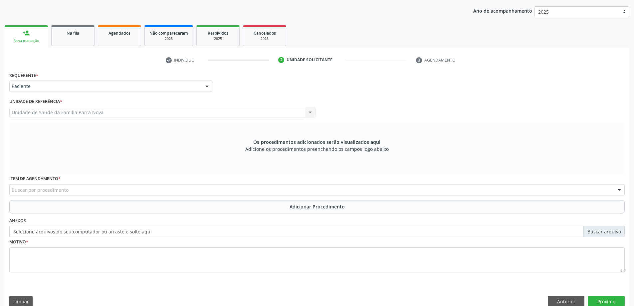
click at [117, 189] on div "Buscar por procedimento" at bounding box center [316, 189] width 615 height 11
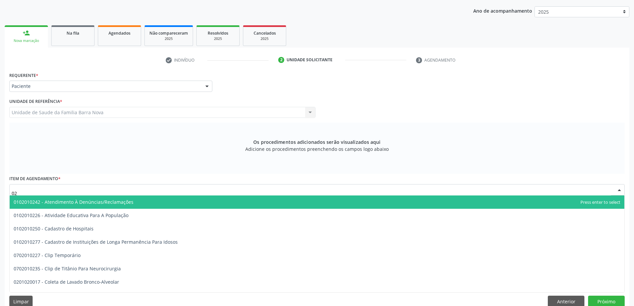
type input "0"
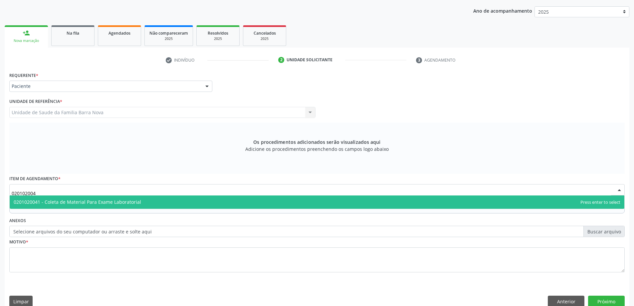
type input "0201020041"
click at [237, 199] on span "0201020041 - Coleta de Material Para Exame Laboratorial" at bounding box center [317, 201] width 614 height 13
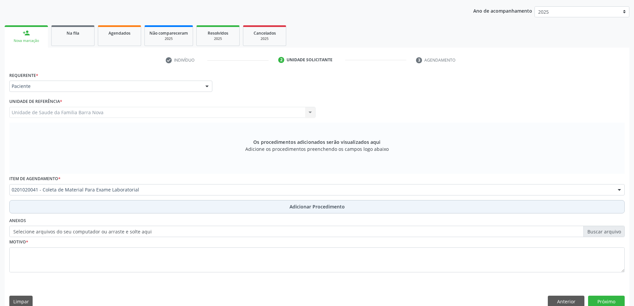
click at [347, 210] on button "Adicionar Procedimento" at bounding box center [316, 206] width 615 height 13
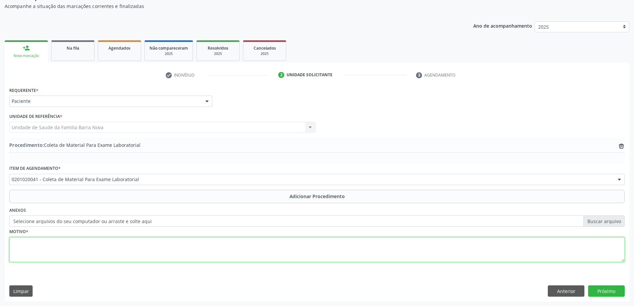
click at [119, 250] on textarea at bounding box center [316, 249] width 615 height 25
type textarea "[MEDICAL_DATA] descompensada."
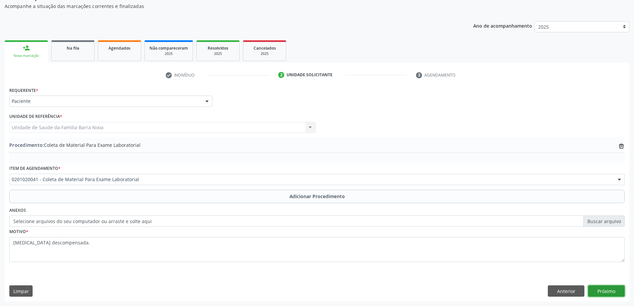
click at [606, 293] on button "Próximo" at bounding box center [606, 290] width 37 height 11
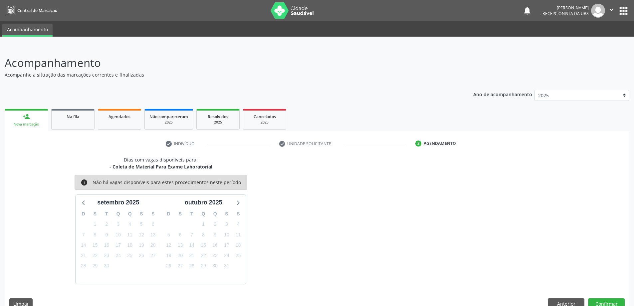
scroll to position [13, 0]
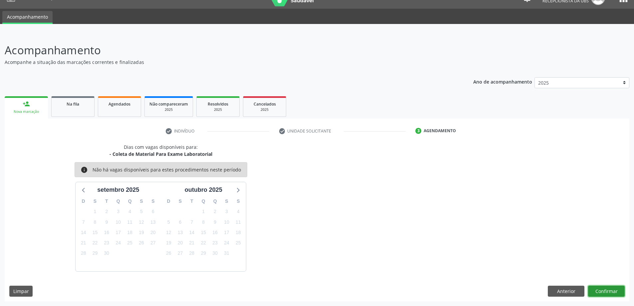
click at [602, 290] on button "Confirmar" at bounding box center [606, 290] width 37 height 11
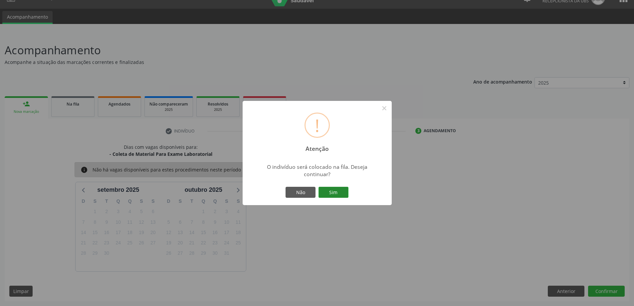
click at [338, 190] on button "Sim" at bounding box center [333, 192] width 30 height 11
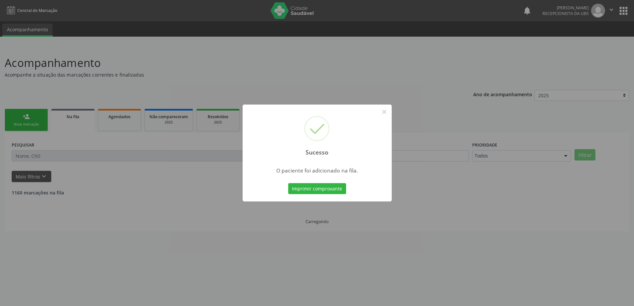
scroll to position [0, 0]
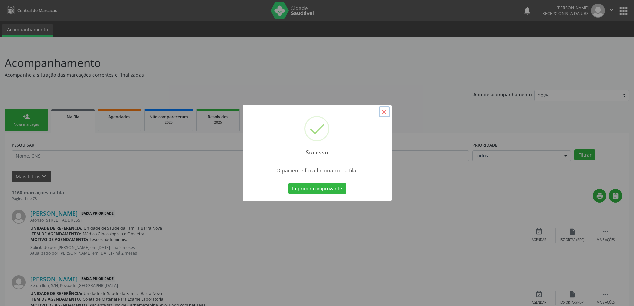
click at [386, 111] on button "×" at bounding box center [384, 111] width 11 height 11
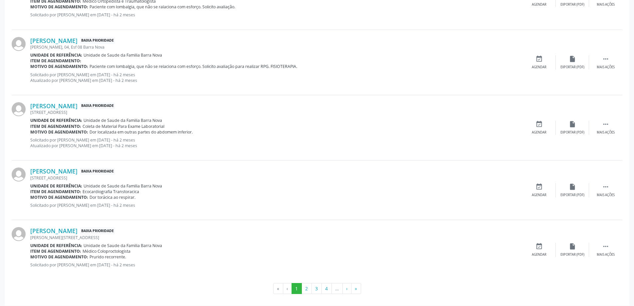
scroll to position [839, 0]
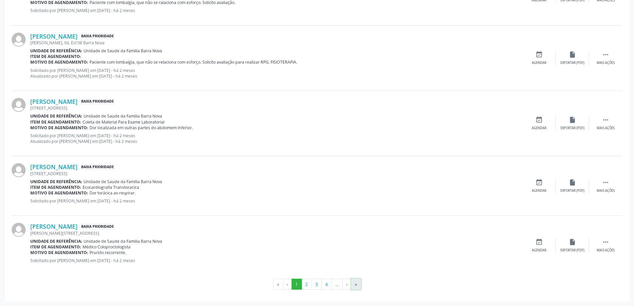
click at [357, 285] on button "»" at bounding box center [356, 283] width 10 height 11
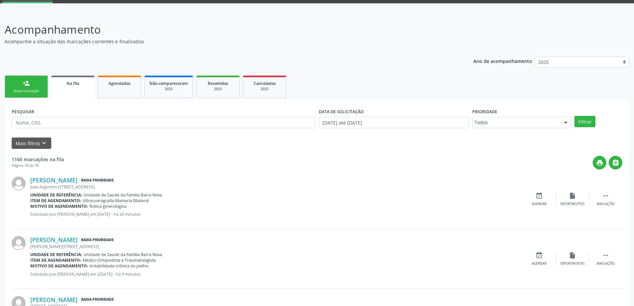
scroll to position [26, 0]
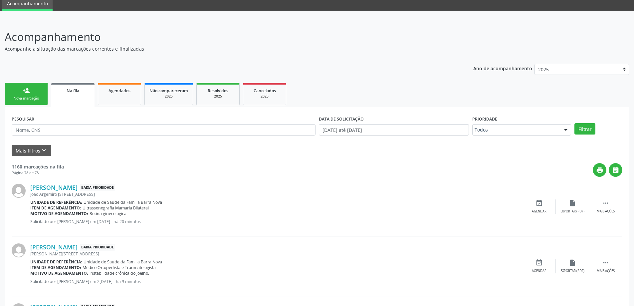
click at [29, 95] on link "person_add Nova marcação" at bounding box center [26, 94] width 43 height 22
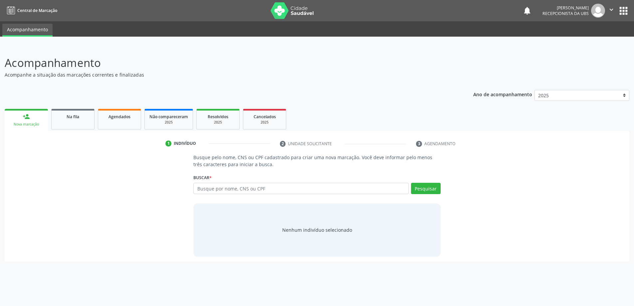
scroll to position [0, 0]
click at [216, 190] on input "text" at bounding box center [303, 188] width 217 height 11
type input "706601594932210"
click at [429, 188] on button "Pesquisar" at bounding box center [429, 188] width 30 height 11
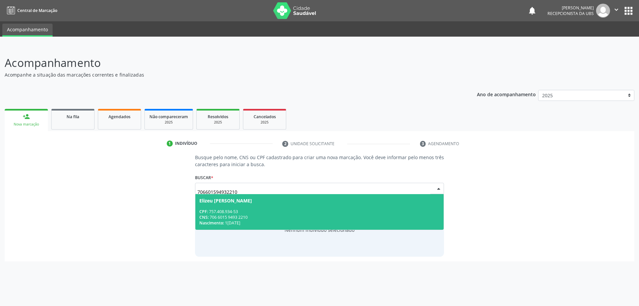
click at [265, 209] on div "CPF: 757.408.934-53" at bounding box center [319, 212] width 240 height 6
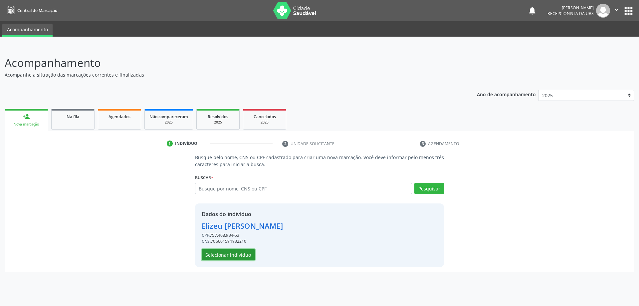
click at [231, 253] on button "Selecionar indivíduo" at bounding box center [228, 254] width 53 height 11
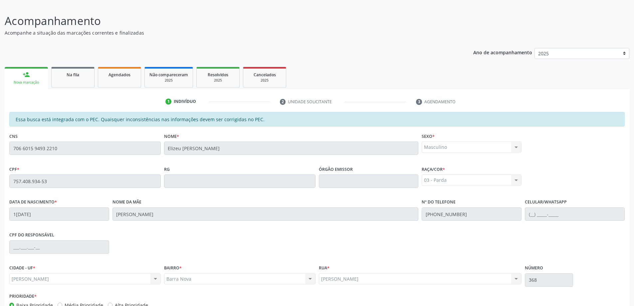
scroll to position [83, 0]
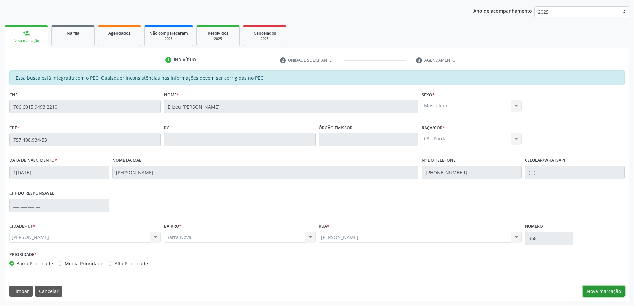
click at [600, 291] on button "Nova marcação" at bounding box center [603, 290] width 42 height 11
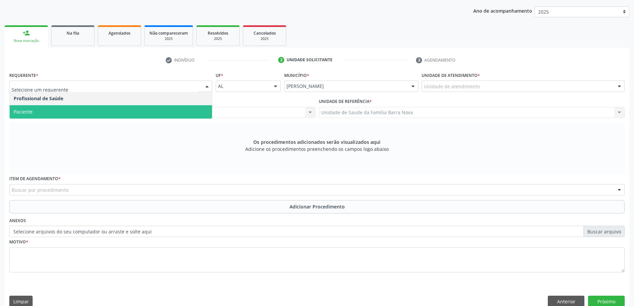
click at [81, 110] on span "Paciente" at bounding box center [111, 111] width 202 height 13
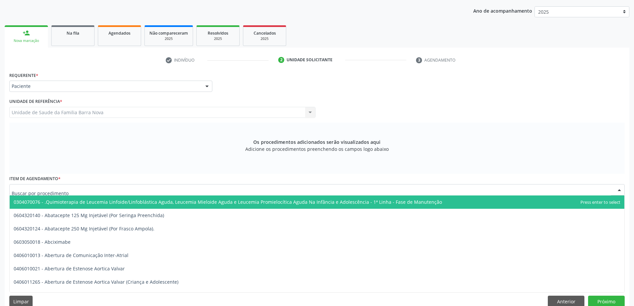
click at [186, 192] on div at bounding box center [316, 189] width 615 height 11
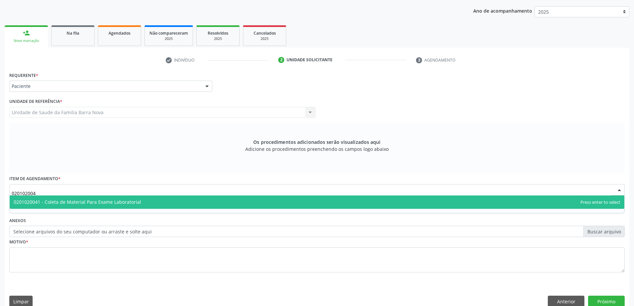
type input "0201020041"
click at [180, 203] on span "0201020041 - Coleta de Material Para Exame Laboratorial" at bounding box center [317, 201] width 614 height 13
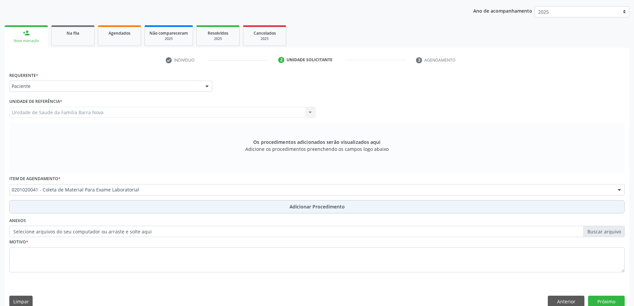
click at [299, 210] on span "Adicionar Procedimento" at bounding box center [316, 206] width 55 height 7
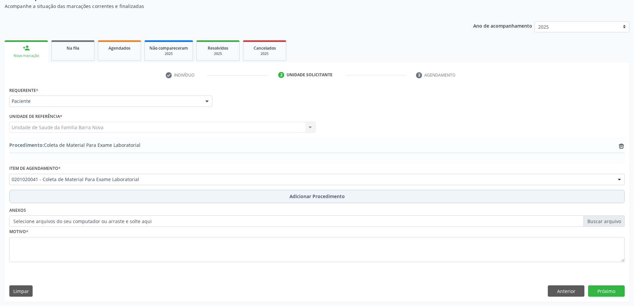
scroll to position [69, 0]
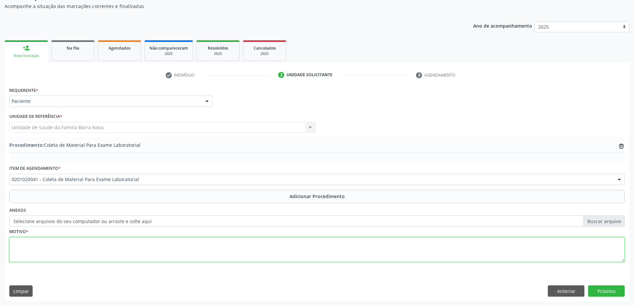
click at [155, 249] on textarea at bounding box center [316, 249] width 615 height 25
type textarea "Rotina laboratorial."
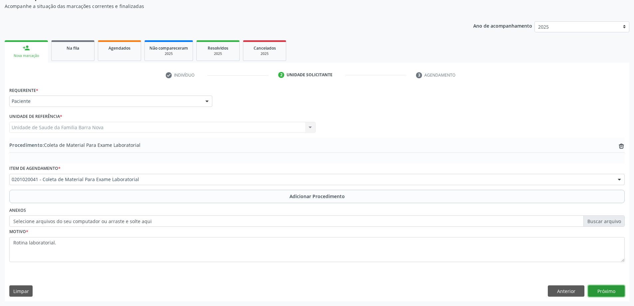
click at [601, 293] on button "Próximo" at bounding box center [606, 290] width 37 height 11
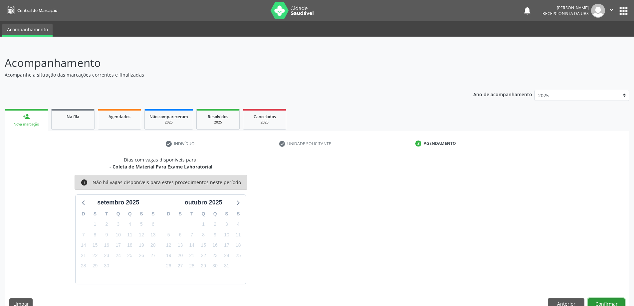
click at [611, 301] on button "Confirmar" at bounding box center [606, 303] width 37 height 11
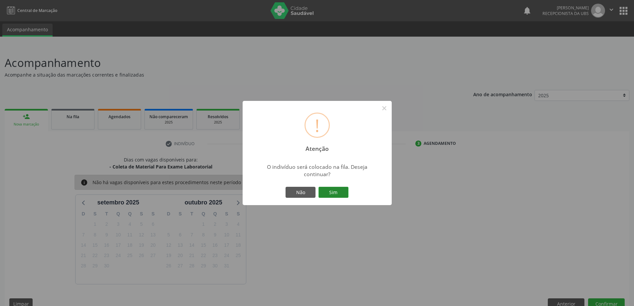
click at [333, 190] on button "Sim" at bounding box center [333, 192] width 30 height 11
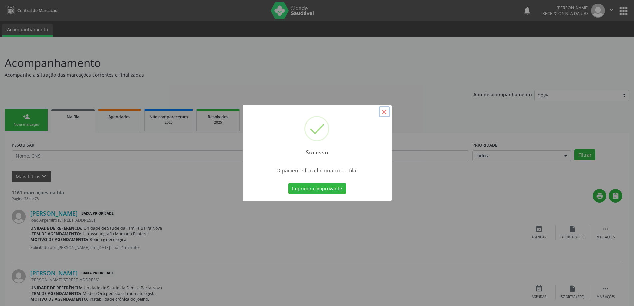
click at [382, 110] on button "×" at bounding box center [384, 111] width 11 height 11
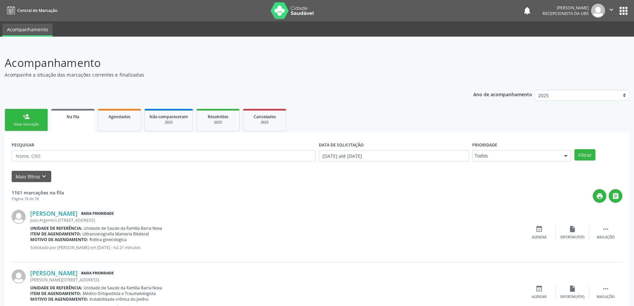
click at [28, 119] on div "person_add" at bounding box center [26, 116] width 7 height 7
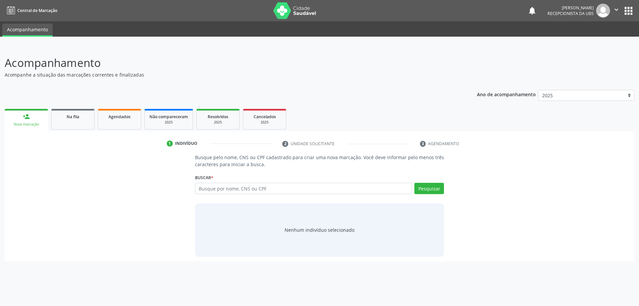
click at [217, 194] on div "Busque por nome, CNS ou CPF Nenhum resultado encontrado para: " " Digite nome, …" at bounding box center [319, 191] width 249 height 16
click at [223, 191] on input "text" at bounding box center [303, 188] width 217 height 11
type input "706601594932210"
click at [440, 191] on button "Pesquisar" at bounding box center [429, 188] width 30 height 11
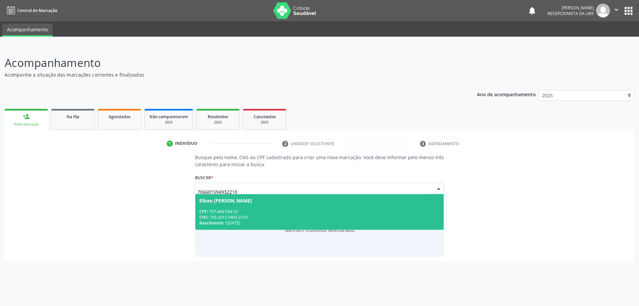
click at [272, 209] on div "CPF: 757.408.934-53" at bounding box center [319, 212] width 240 height 6
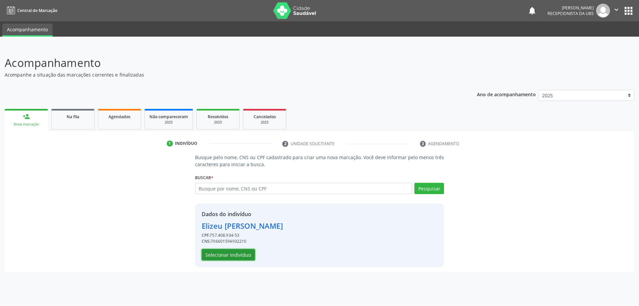
click at [239, 258] on button "Selecionar indivíduo" at bounding box center [228, 254] width 53 height 11
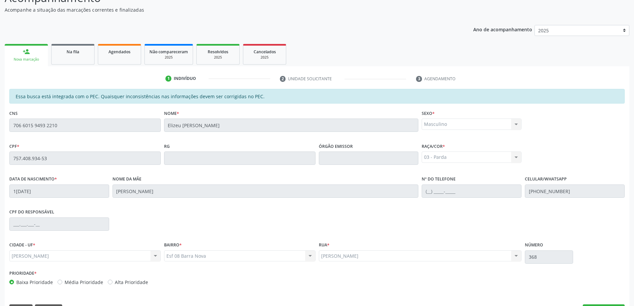
scroll to position [83, 0]
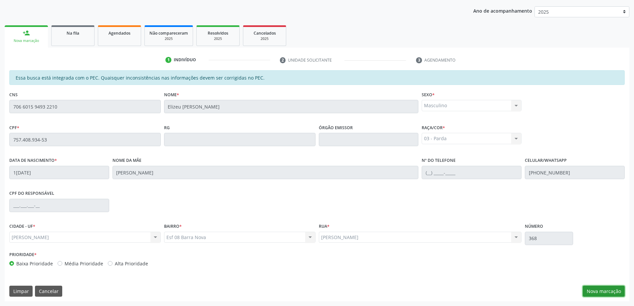
click at [598, 290] on button "Nova marcação" at bounding box center [603, 290] width 42 height 11
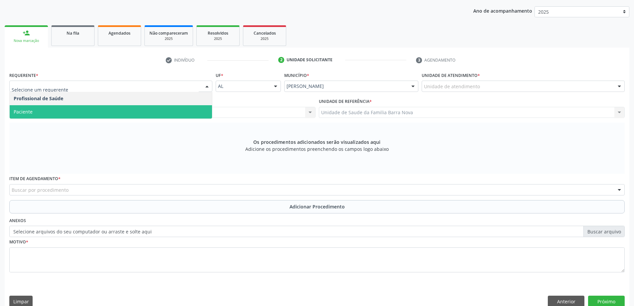
click at [149, 113] on span "Paciente" at bounding box center [111, 111] width 202 height 13
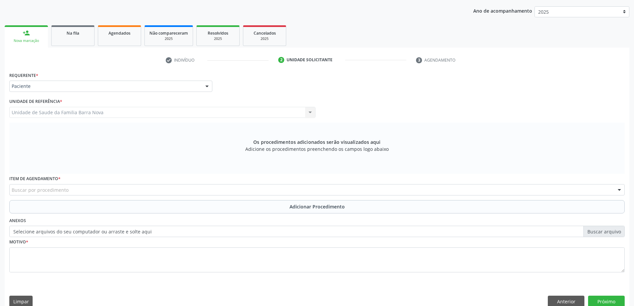
click at [193, 193] on div "Buscar por procedimento" at bounding box center [316, 189] width 615 height 11
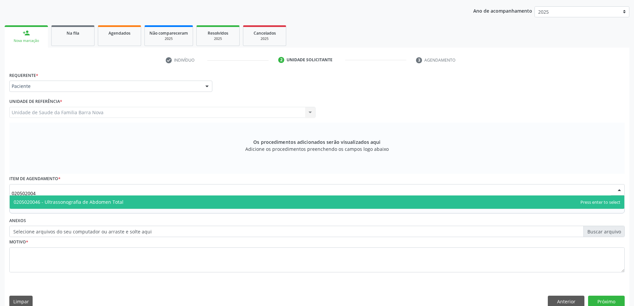
type input "0205020046"
click at [204, 200] on span "0205020046 - Ultrassonografia de Abdomen Total" at bounding box center [317, 201] width 614 height 13
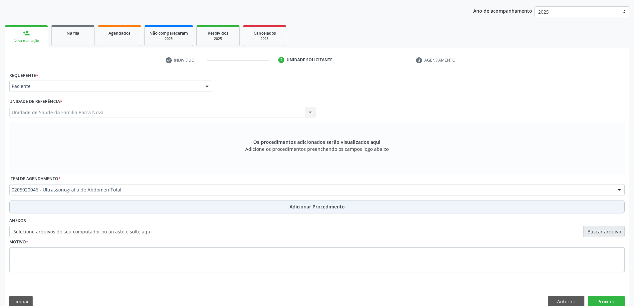
click at [286, 206] on button "Adicionar Procedimento" at bounding box center [316, 206] width 615 height 13
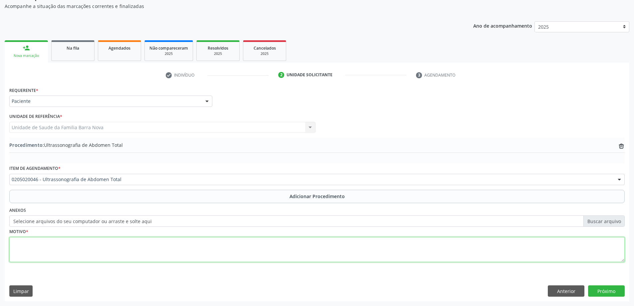
click at [145, 246] on textarea at bounding box center [316, 249] width 615 height 25
type textarea "Esteatose."
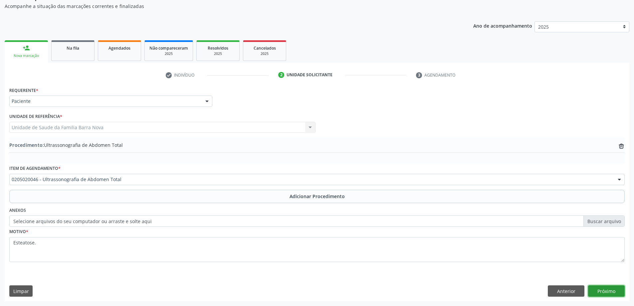
click at [611, 294] on button "Próximo" at bounding box center [606, 290] width 37 height 11
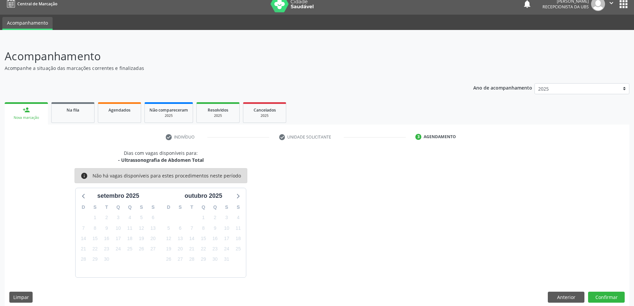
scroll to position [13, 0]
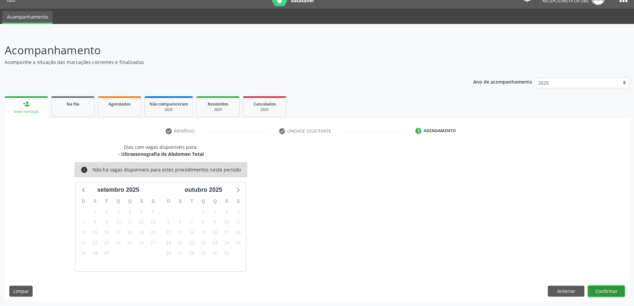
click at [603, 291] on button "Confirmar" at bounding box center [606, 290] width 37 height 11
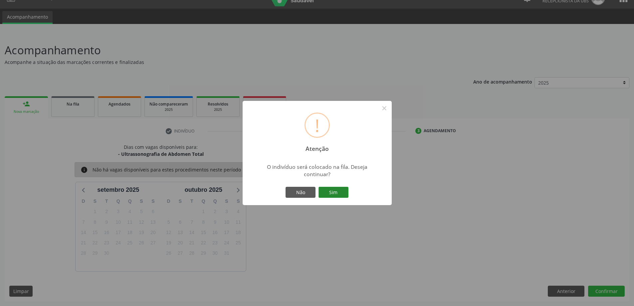
click at [330, 189] on button "Sim" at bounding box center [333, 192] width 30 height 11
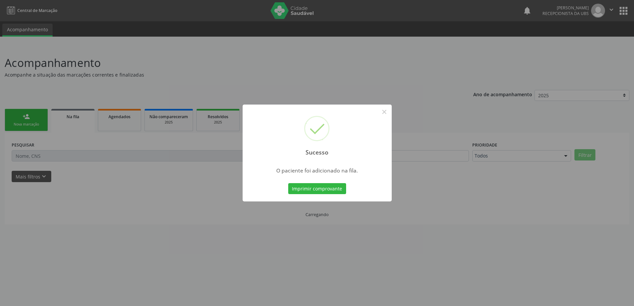
scroll to position [0, 0]
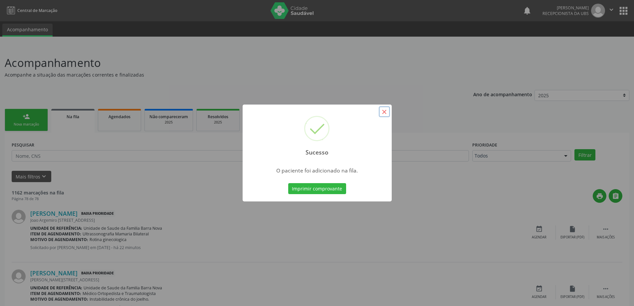
click at [384, 114] on button "×" at bounding box center [384, 111] width 11 height 11
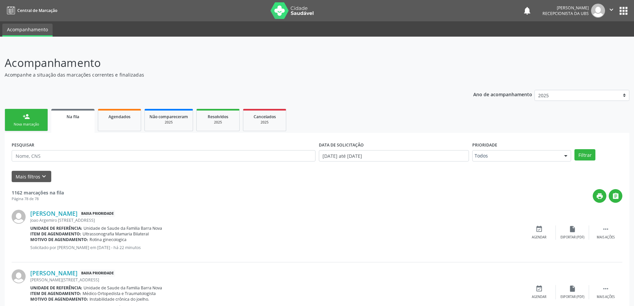
click at [33, 124] on div "Nova marcação" at bounding box center [26, 124] width 33 height 5
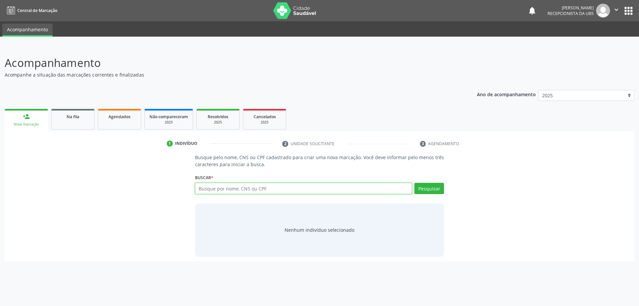
click at [275, 187] on input "text" at bounding box center [303, 188] width 217 height 11
click at [287, 188] on input "text" at bounding box center [303, 188] width 217 height 11
type input "706000377830341"
click at [428, 189] on button "Pesquisar" at bounding box center [429, 188] width 30 height 11
type input "706000377830341"
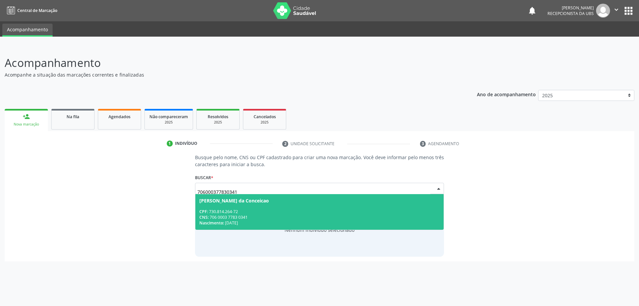
click at [259, 213] on div "CPF: 730.814.264-72" at bounding box center [319, 212] width 240 height 6
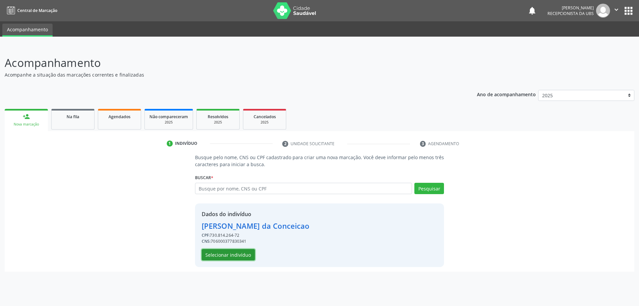
click at [236, 255] on button "Selecionar indivíduo" at bounding box center [228, 254] width 53 height 11
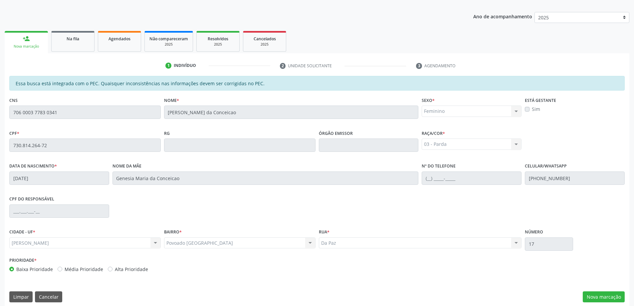
scroll to position [83, 0]
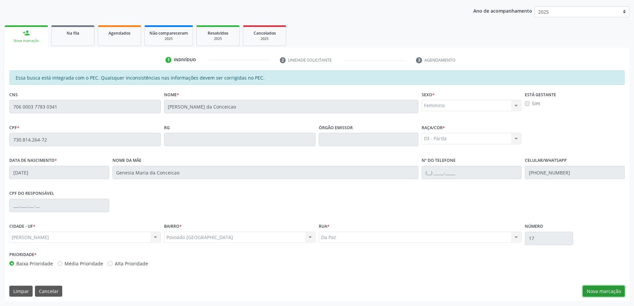
click at [606, 292] on button "Nova marcação" at bounding box center [603, 290] width 42 height 11
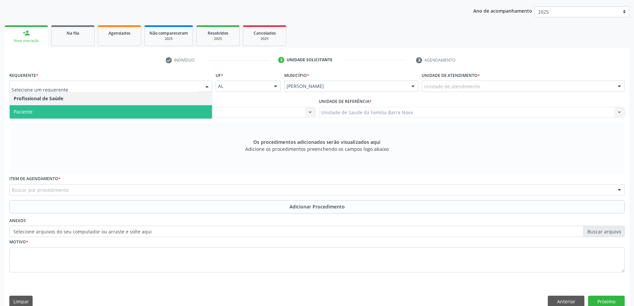
click at [114, 112] on span "Paciente" at bounding box center [111, 111] width 202 height 13
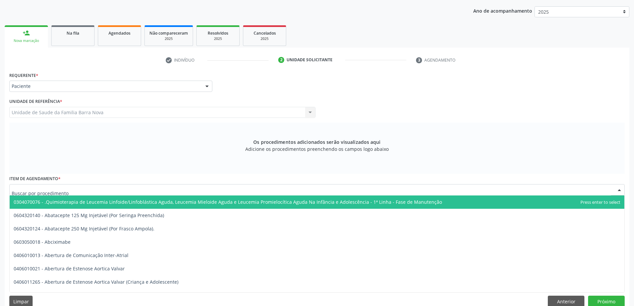
click at [115, 190] on div at bounding box center [316, 189] width 615 height 11
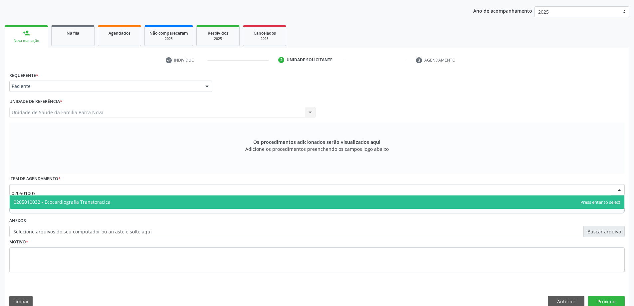
type input "0205010032"
click at [229, 203] on span "0205010032 - Ecocardiografia Transtoracica" at bounding box center [317, 201] width 614 height 13
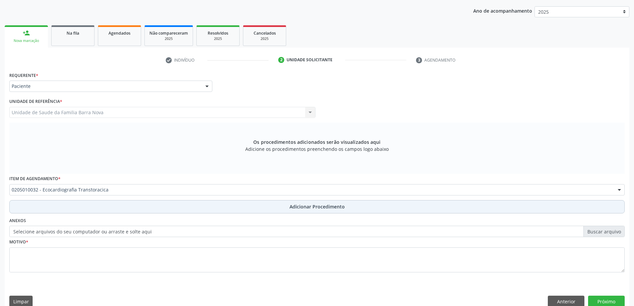
click at [333, 208] on span "Adicionar Procedimento" at bounding box center [316, 206] width 55 height 7
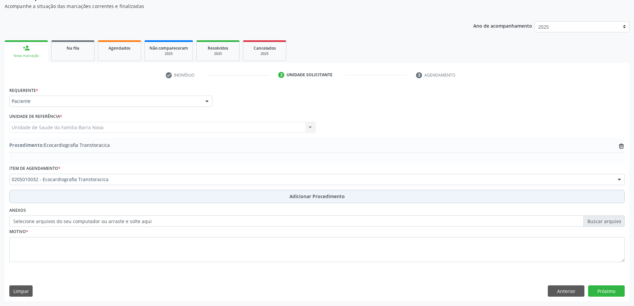
scroll to position [69, 0]
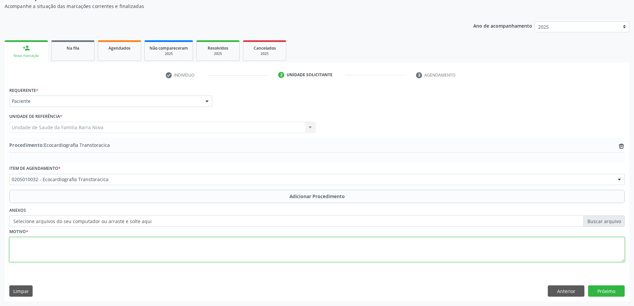
click at [146, 248] on textarea at bounding box center [316, 249] width 615 height 25
type textarea "Astenia."
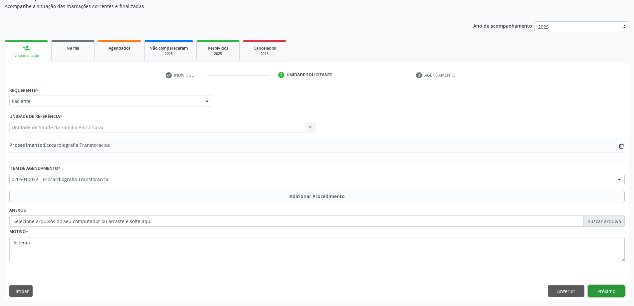
click at [619, 293] on button "Próximo" at bounding box center [606, 290] width 37 height 11
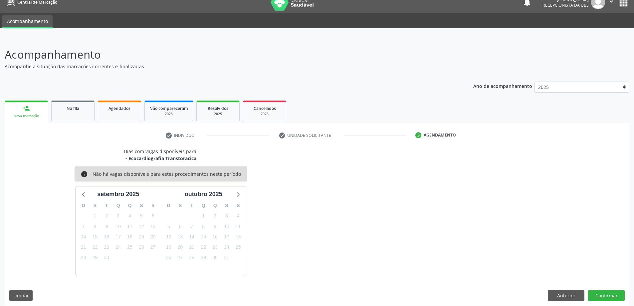
scroll to position [13, 0]
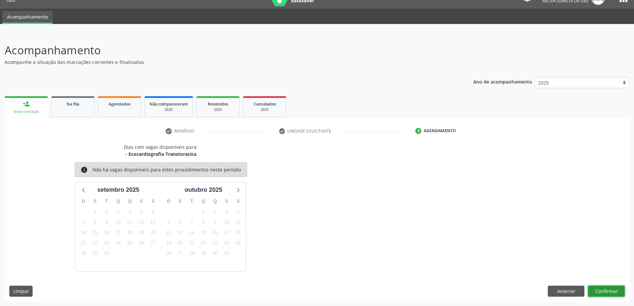
click at [593, 288] on button "Confirmar" at bounding box center [606, 290] width 37 height 11
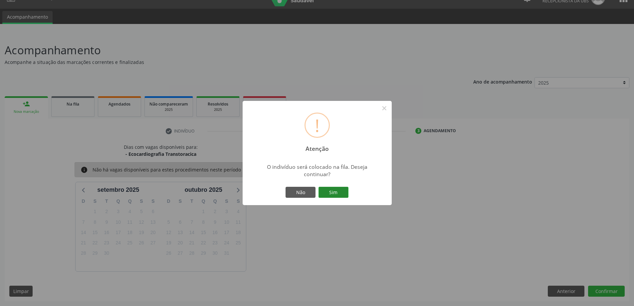
click at [333, 192] on button "Sim" at bounding box center [333, 192] width 30 height 11
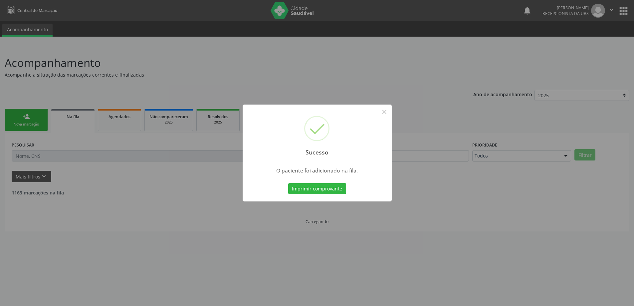
scroll to position [0, 0]
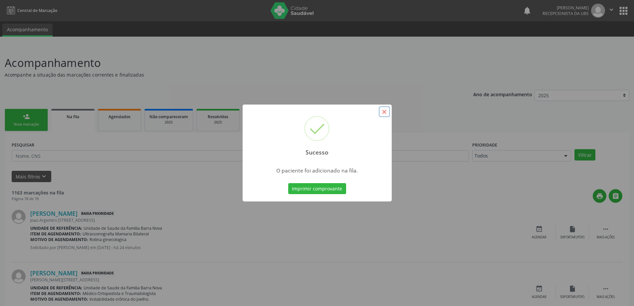
click at [383, 110] on button "×" at bounding box center [384, 111] width 11 height 11
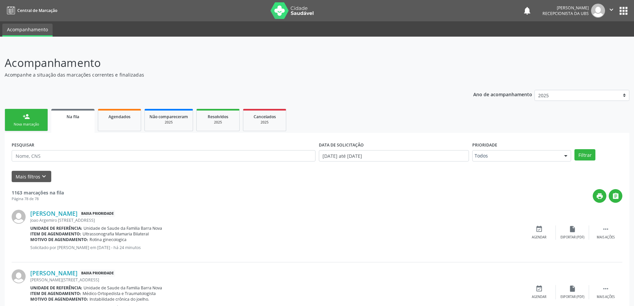
click at [33, 118] on link "person_add Nova marcação" at bounding box center [26, 120] width 43 height 22
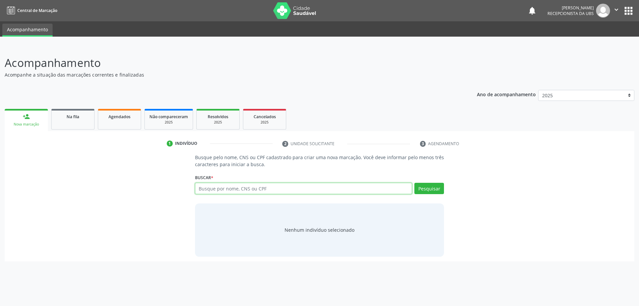
click at [215, 192] on input "text" at bounding box center [303, 188] width 217 height 11
type input "706000377830341"
click at [430, 189] on button "Pesquisar" at bounding box center [429, 188] width 30 height 11
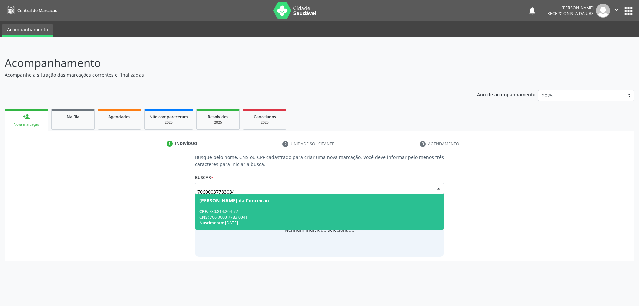
click at [250, 212] on div "CPF: 730.814.264-72" at bounding box center [319, 212] width 240 height 6
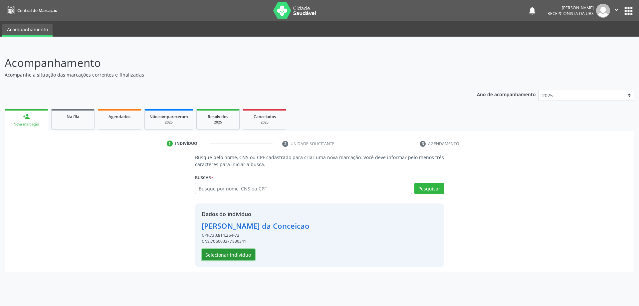
click at [234, 254] on button "Selecionar indivíduo" at bounding box center [228, 254] width 53 height 11
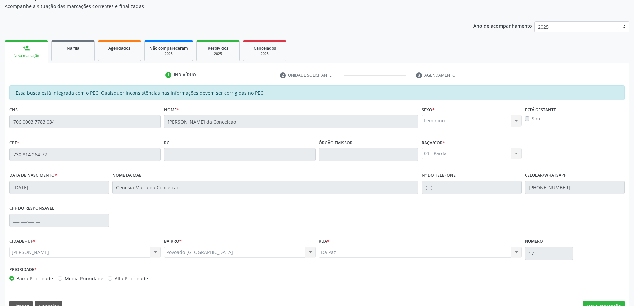
scroll to position [83, 0]
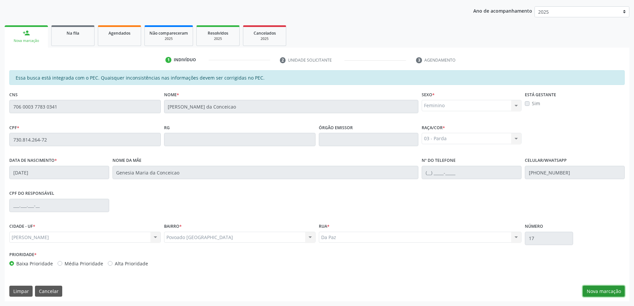
click at [603, 293] on button "Nova marcação" at bounding box center [603, 290] width 42 height 11
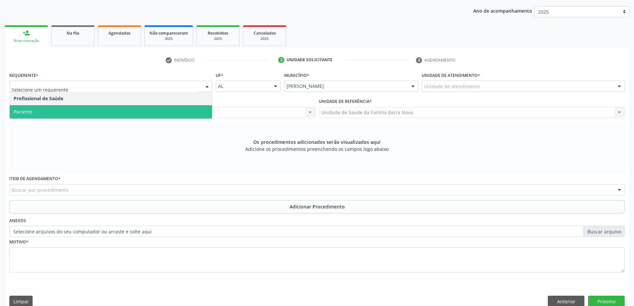
click at [145, 111] on span "Paciente" at bounding box center [111, 111] width 202 height 13
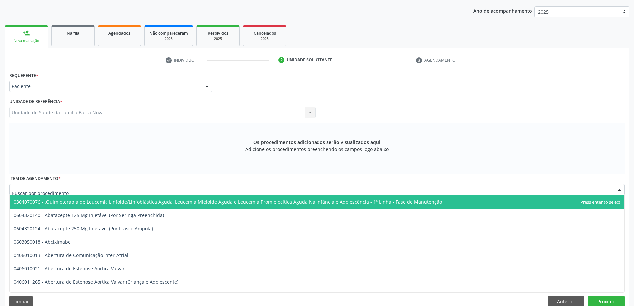
click at [180, 189] on div at bounding box center [316, 189] width 615 height 11
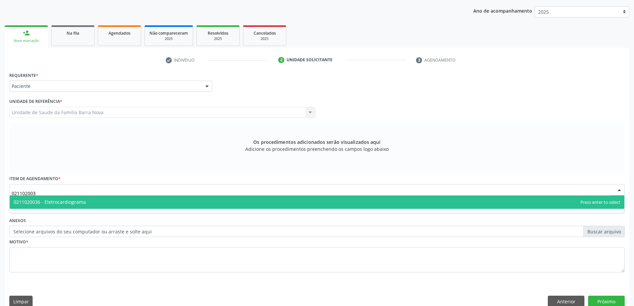
type input "0211020036"
click at [187, 204] on span "0211020036 - Eletrocardiograma" at bounding box center [317, 201] width 614 height 13
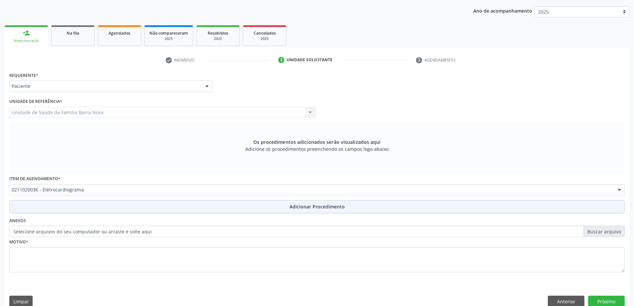
click at [259, 210] on button "Adicionar Procedimento" at bounding box center [316, 206] width 615 height 13
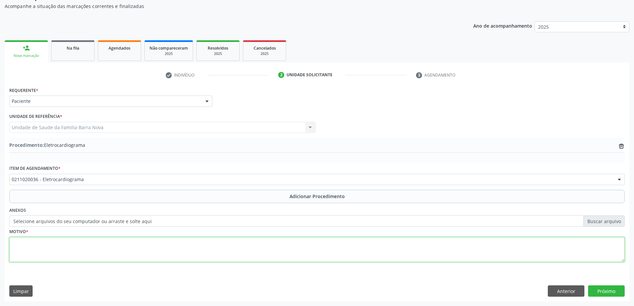
click at [174, 251] on textarea at bounding box center [316, 249] width 615 height 25
type textarea "Astenia."
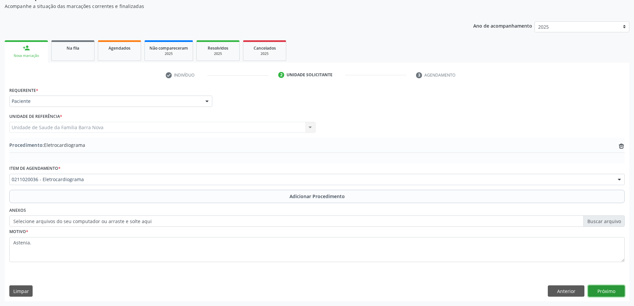
click at [601, 295] on button "Próximo" at bounding box center [606, 290] width 37 height 11
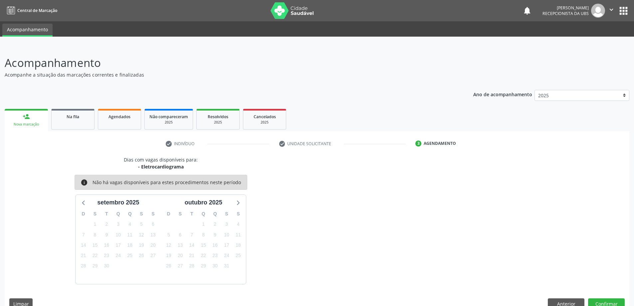
scroll to position [13, 0]
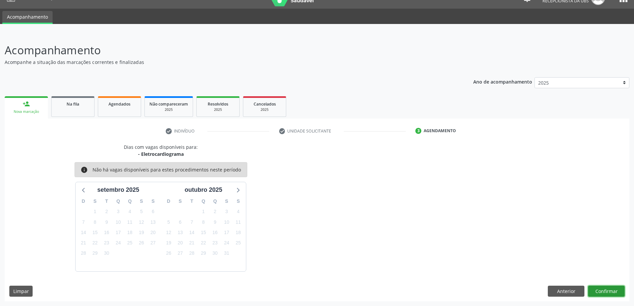
click at [614, 291] on button "Confirmar" at bounding box center [606, 290] width 37 height 11
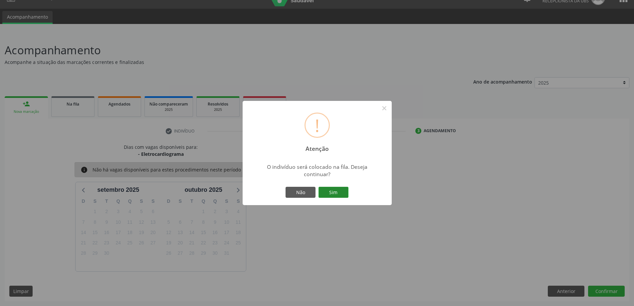
click at [333, 190] on button "Sim" at bounding box center [333, 192] width 30 height 11
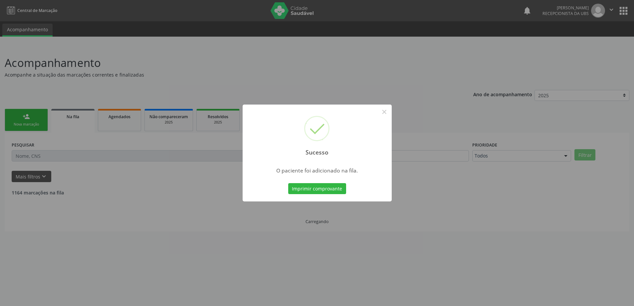
scroll to position [0, 0]
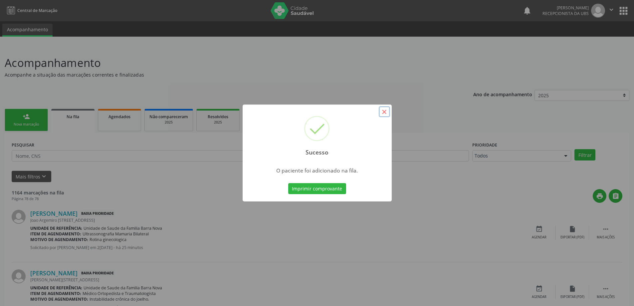
click at [383, 113] on button "×" at bounding box center [384, 111] width 11 height 11
